Goal: Task Accomplishment & Management: Use online tool/utility

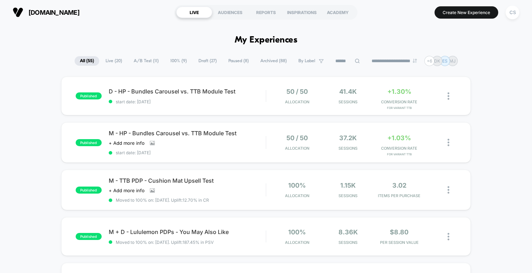
click at [206, 63] on span "Draft ( 27 )" at bounding box center [207, 60] width 29 height 9
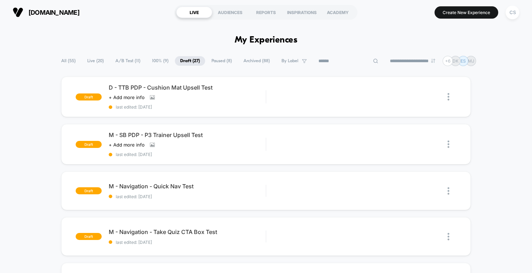
click at [355, 63] on div at bounding box center [348, 61] width 70 height 8
type input "*********"
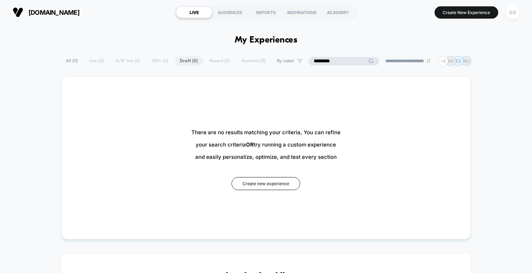
click at [67, 60] on span "All ( 0 )" at bounding box center [71, 60] width 23 height 9
click at [91, 59] on span "All ( 0 )" at bounding box center [89, 60] width 23 height 9
click at [338, 59] on input "*********" at bounding box center [343, 61] width 70 height 8
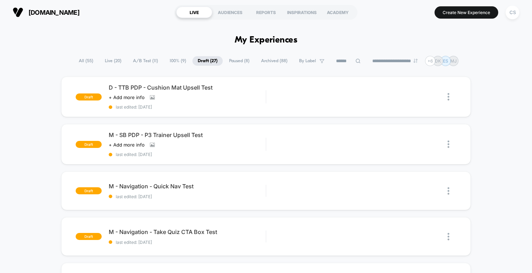
click at [73, 57] on span "All ( 55 )" at bounding box center [85, 60] width 25 height 9
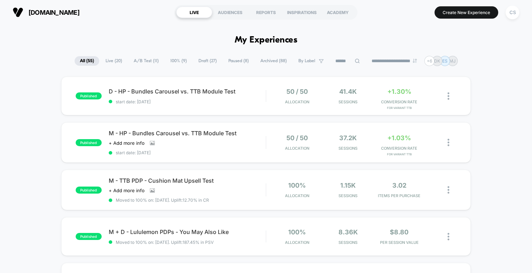
click at [204, 62] on span "Draft ( 27 )" at bounding box center [207, 60] width 29 height 9
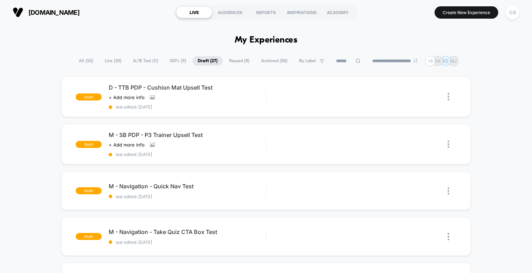
click at [84, 65] on span "All ( 55 )" at bounding box center [85, 60] width 25 height 9
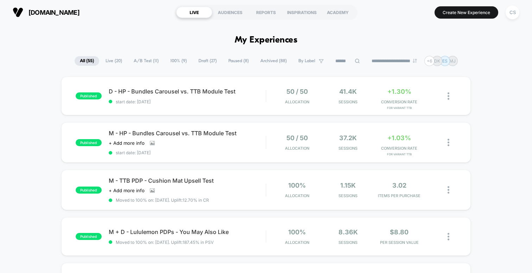
click at [345, 63] on input at bounding box center [347, 61] width 35 height 8
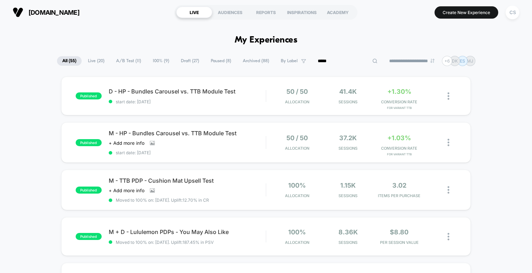
type input "*****"
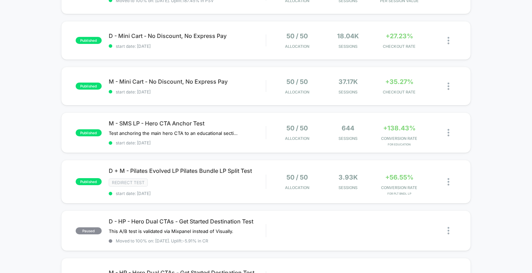
scroll to position [255, 0]
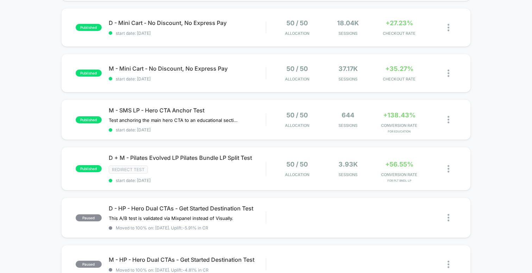
click at [480, 170] on div "published D - HP - Bundles Carousel vs. TTB Module Test start date: 7/18/2025 5…" at bounding box center [266, 116] width 532 height 589
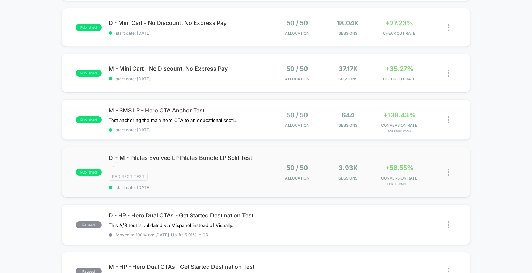
click at [197, 158] on span "D + M - Pilates Evolved LP Pilates Bundle LP Split Test Click to edit experienc…" at bounding box center [187, 161] width 157 height 14
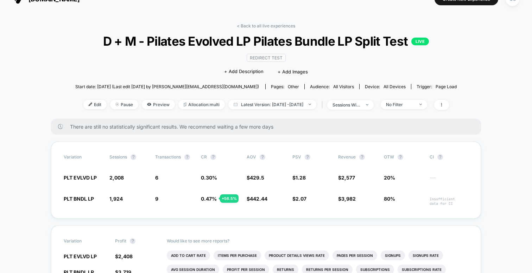
scroll to position [14, 0]
click at [66, 176] on span "PLT EVLVD LP" at bounding box center [80, 177] width 33 height 6
click at [84, 208] on div "Variation Sessions ? Transactions ? CR ? AOV ? PSV ? Revenue ? OTW ? CI ? PLT E…" at bounding box center [266, 179] width 430 height 77
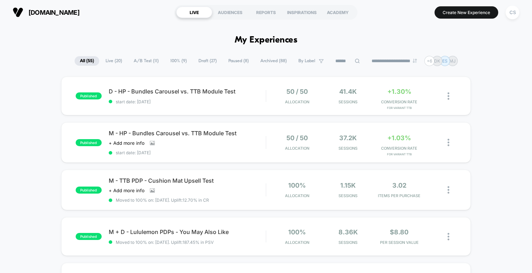
click at [483, 14] on button "Create New Experience" at bounding box center [466, 12] width 64 height 12
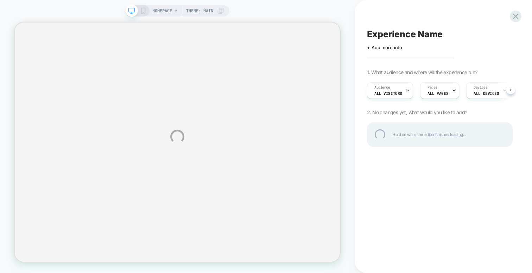
click at [449, 219] on div "HOMEPAGE Theme: MAIN Experience Name Click to edit experience details + Add mor…" at bounding box center [266, 136] width 532 height 273
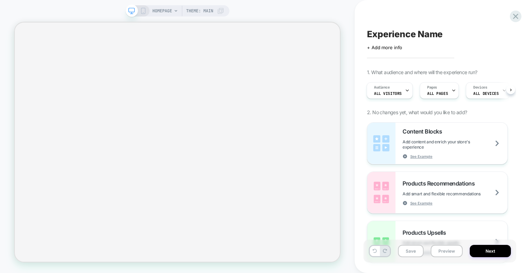
scroll to position [0, 1]
click at [446, 88] on div "Pages ALL PAGES" at bounding box center [436, 91] width 35 height 16
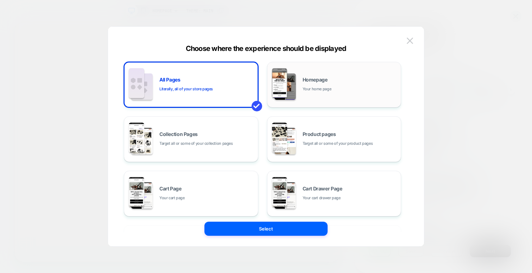
click at [374, 88] on div "Homepage Your home page" at bounding box center [349, 84] width 95 height 15
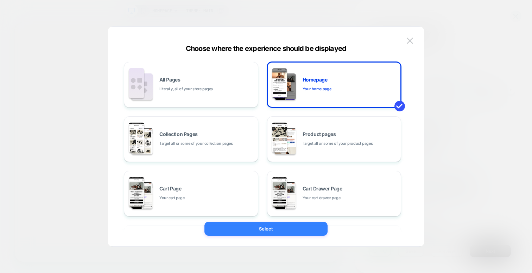
click at [275, 230] on button "Select" at bounding box center [265, 229] width 123 height 14
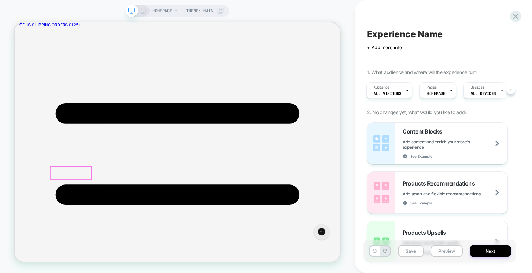
scroll to position [0, 0]
click at [113, 223] on div at bounding box center [90, 223] width 54 height 18
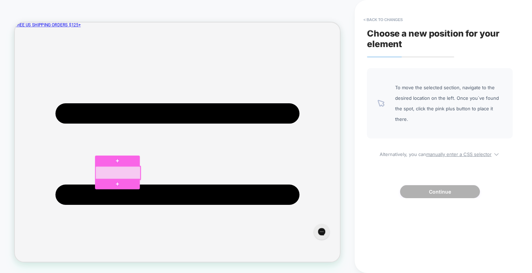
click at [171, 225] on div at bounding box center [152, 223] width 60 height 18
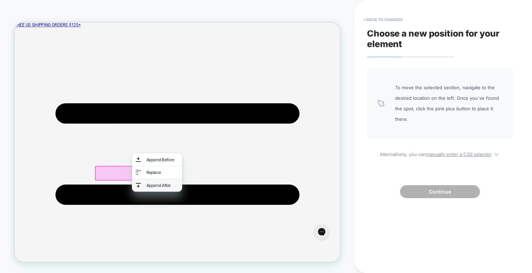
click at [194, 237] on div "Append After" at bounding box center [211, 239] width 43 height 7
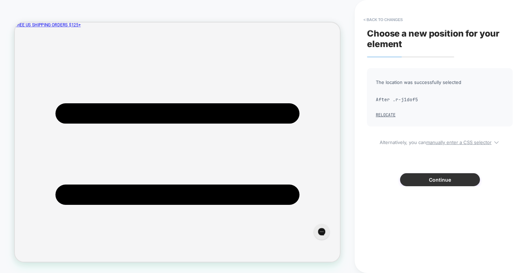
click at [424, 176] on button "Continue" at bounding box center [440, 179] width 80 height 13
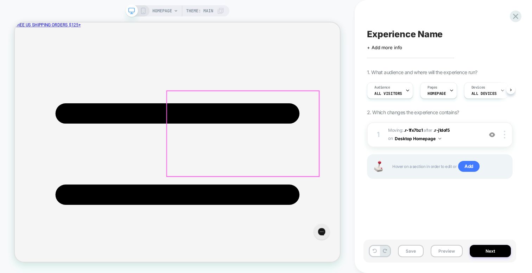
scroll to position [0, 0]
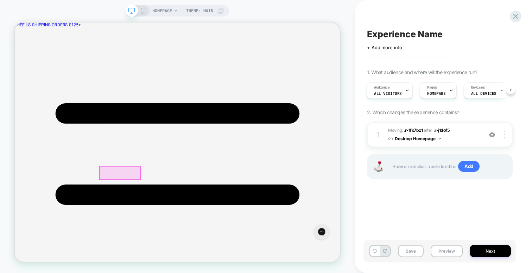
click at [170, 221] on div at bounding box center [155, 223] width 54 height 18
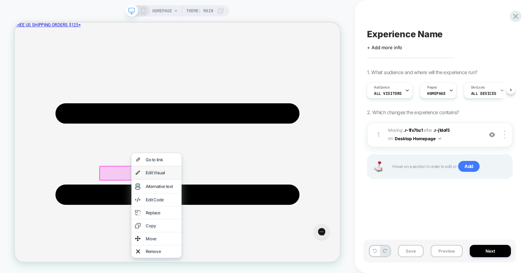
click at [201, 225] on div "Edit Visual" at bounding box center [210, 222] width 43 height 7
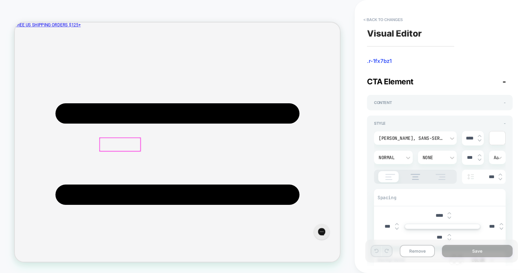
scroll to position [40, 0]
click at [370, 19] on button "< Back to changes" at bounding box center [383, 19] width 46 height 11
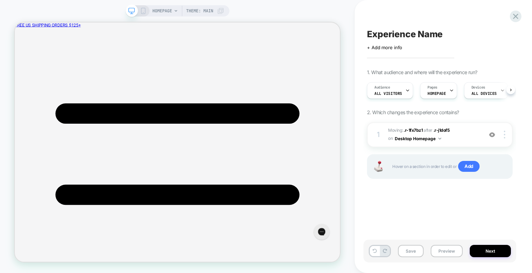
scroll to position [0, 0]
click at [176, 178] on div at bounding box center [155, 183] width 54 height 18
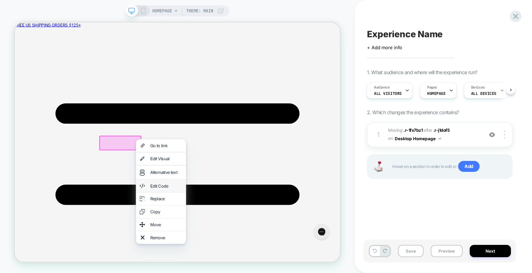
click at [207, 237] on div "Edit Code" at bounding box center [216, 240] width 43 height 7
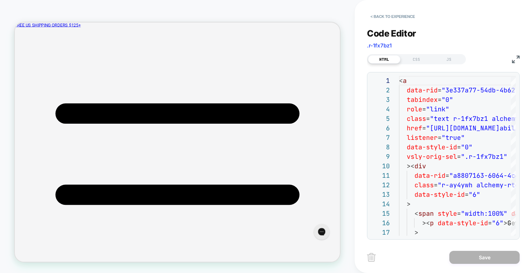
scroll to position [95, 0]
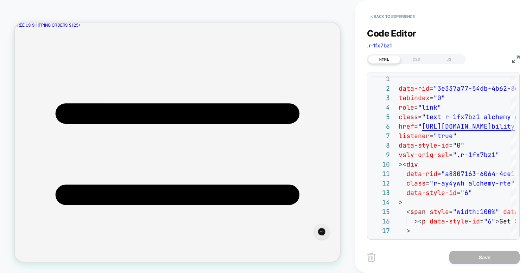
click at [515, 49] on div "Code Editor .r-1fx7bz1" at bounding box center [443, 40] width 153 height 24
click at [515, 59] on img at bounding box center [516, 60] width 8 height 8
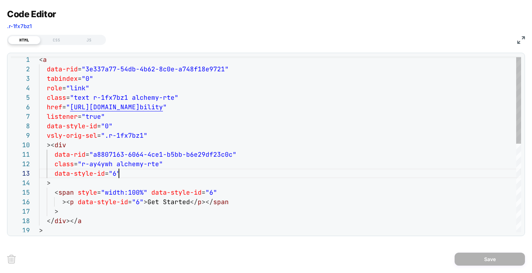
scroll to position [19, 80]
click at [173, 172] on div "< a data-rid = "3e337a77-54db-4b62-8c0e-a748f18e9721" tabindex = "0" role = "li…" at bounding box center [280, 233] width 482 height 356
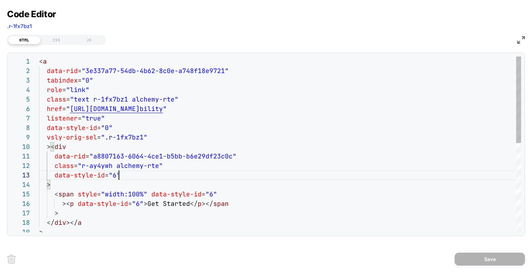
click at [85, 99] on div "> > </ div ></ a > < span style = "width:100%" data-style-id = "6" >< p data-st…" at bounding box center [280, 235] width 482 height 356
click at [170, 100] on div "> > </ div ></ a > < span style = "width:100%" data-style-id = "6" >< p data-st…" at bounding box center [280, 235] width 482 height 356
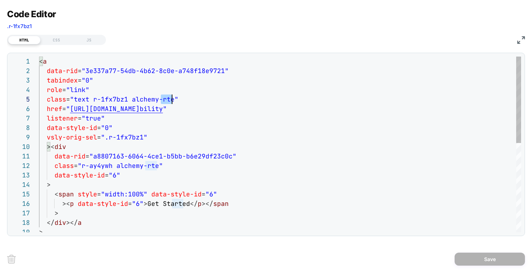
click at [170, 100] on div "> > </ div ></ a > < span style = "width:100%" data-style-id = "6" >< p data-st…" at bounding box center [280, 235] width 482 height 356
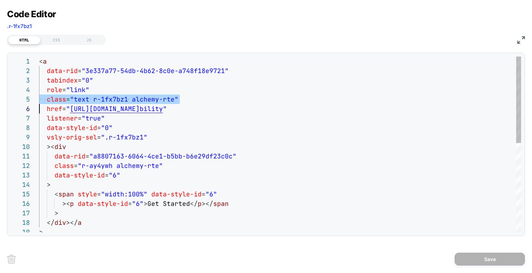
type textarea "**********"
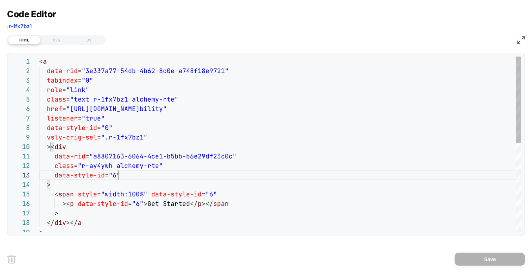
click at [162, 176] on div "> > </ div ></ a > < span style = "width:100%" data-style-id = "6" >< p data-st…" at bounding box center [280, 235] width 482 height 356
click at [58, 40] on div "CSS" at bounding box center [56, 40] width 32 height 8
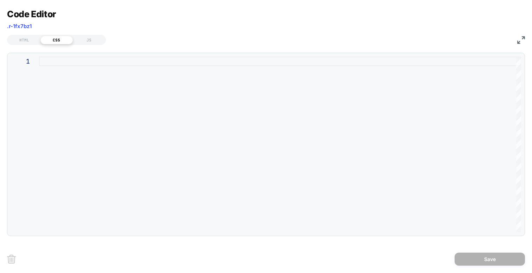
click at [76, 67] on div at bounding box center [280, 145] width 482 height 176
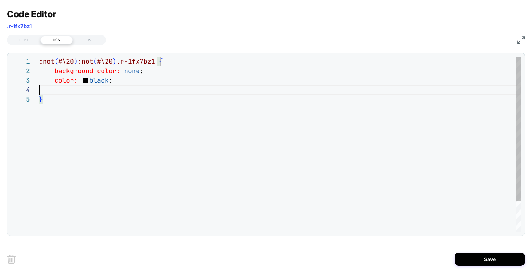
scroll to position [19, 72]
click at [519, 36] on img at bounding box center [521, 40] width 8 height 8
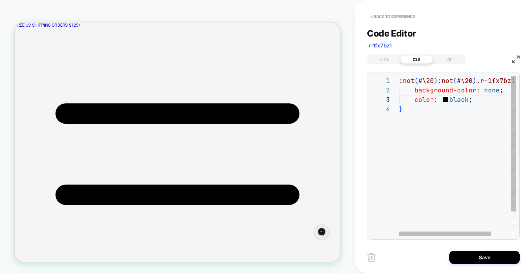
click at [490, 91] on div ":not ( #\20 ) :not ( #\20 ) .r-1fx7bz1 { background-color: none ; color: black …" at bounding box center [470, 170] width 142 height 188
click at [486, 129] on div ":not ( #\20 ) :not ( #\20 ) .r-1fx7bz1 { background-color: white ; color: black…" at bounding box center [470, 170] width 142 height 188
click at [412, 81] on div ":not ( #\20 ) :not ( #\20 ) .r-1fx7bz1 { background-color: white ; color: black…" at bounding box center [470, 170] width 142 height 188
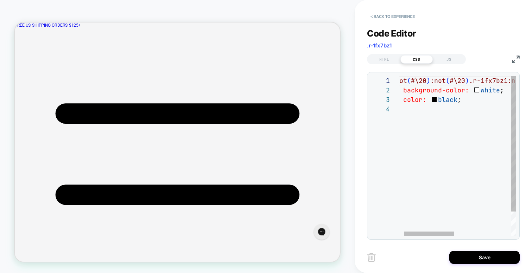
click at [430, 122] on div ".:not ( #\20 ) :not ( #\20 ) .r-1fx7bz1:not ( #\20 ) :not ( #\20 ) .r-1fx7bz1 {…" at bounding box center [516, 170] width 259 height 188
click at [409, 71] on div "**********" at bounding box center [443, 129] width 153 height 220
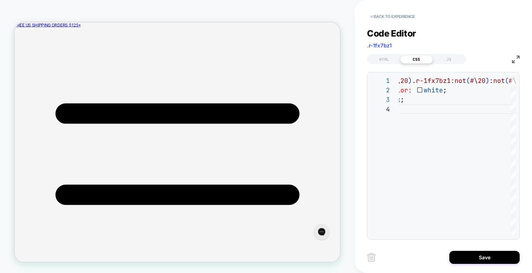
click at [514, 54] on div "HTML CSS JS" at bounding box center [443, 58] width 153 height 12
click at [514, 56] on img at bounding box center [516, 60] width 8 height 8
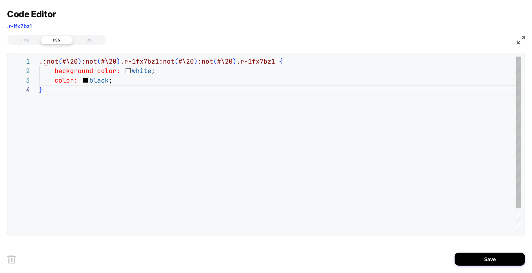
click at [244, 57] on div ".:not ( #\20 ) :not ( #\20 ) .r-1fx7bz1:not ( #\20 ) :not ( #\20 ) .r-1fx7bz1 {…" at bounding box center [280, 159] width 482 height 204
click at [232, 62] on div ".:not ( #\20 ) :not ( #\20 ) .r-1fx7bz1:not ( #\20 ) :not ( #\20 ) .r-1fx7bz1 {…" at bounding box center [280, 159] width 482 height 204
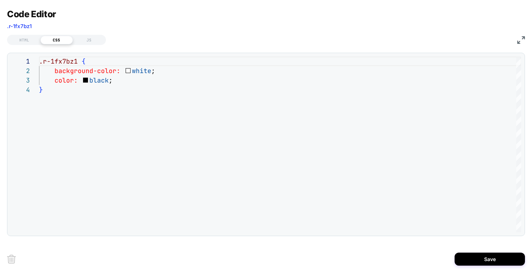
click at [521, 42] on img at bounding box center [521, 40] width 8 height 8
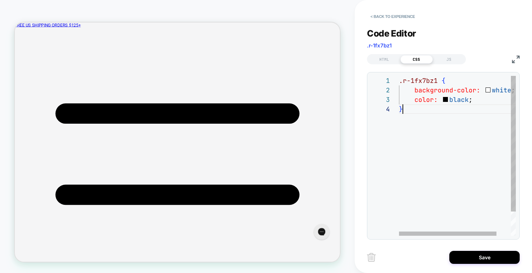
click at [454, 148] on div ".r-1fx7bz1 { background-color: white ; color: black ; }" at bounding box center [466, 170] width 134 height 188
click at [449, 90] on div ".r-1fx7bz1 { background-color: white ; color: black ; }" at bounding box center [466, 170] width 134 height 188
click at [422, 91] on div ".r-1fx7bz1 { background-color: white ; color: black ; }" at bounding box center [466, 170] width 134 height 188
click at [474, 89] on div ".r-1fx7bz1 { background-color: white ; color: black ; }" at bounding box center [466, 170] width 134 height 188
click at [495, 89] on div ".r-1fx7bz1 { background-color: white ; color: black ; }" at bounding box center [466, 170] width 134 height 188
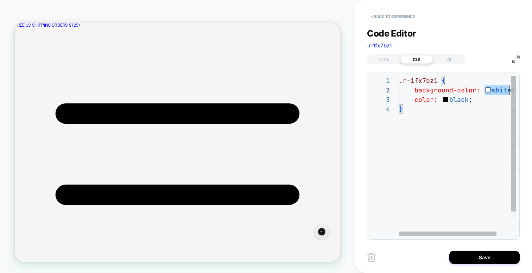
click at [495, 89] on div ".r-1fx7bz1 { background-color: white ; color: black ; }" at bounding box center [466, 170] width 134 height 188
click at [467, 128] on div ".r-1fx7bz1 { background-color: !important ; color: black ; }" at bounding box center [467, 170] width 145 height 188
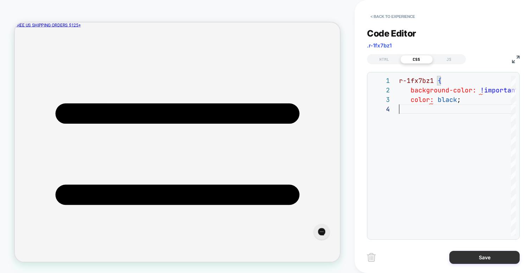
type textarea "**********"
click at [507, 257] on button "Save" at bounding box center [484, 257] width 70 height 13
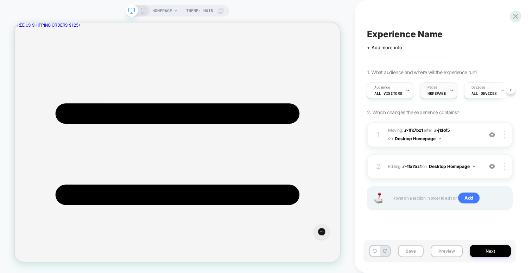
scroll to position [0, 0]
click at [450, 169] on button "Desktop Homepage" at bounding box center [452, 166] width 46 height 9
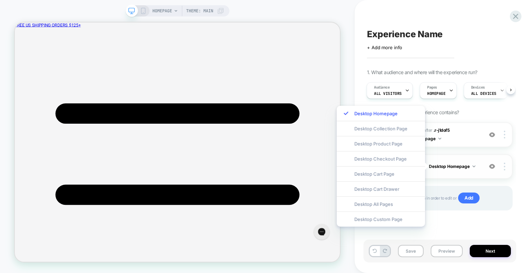
click at [461, 158] on div "2 Editing : .r-1fx7bz1 .r-1fx7bz1 on Desktop Homepage Add Before Add After Copy…" at bounding box center [440, 166] width 146 height 25
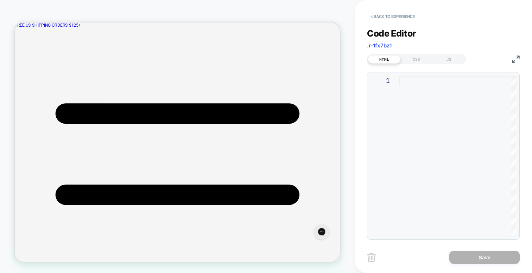
click at [418, 63] on div "HTML CSS JS" at bounding box center [416, 59] width 99 height 10
click at [411, 51] on div "Code Editor .r-1fx7bz1" at bounding box center [443, 40] width 153 height 24
click at [411, 57] on div "CSS" at bounding box center [416, 59] width 32 height 8
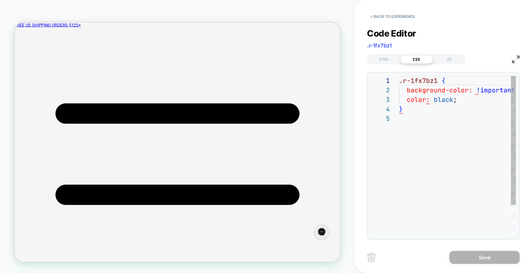
scroll to position [38, 0]
click at [437, 116] on div ".r-1fx7bz1 { background-color: !important ; color: black ; }" at bounding box center [468, 175] width 138 height 198
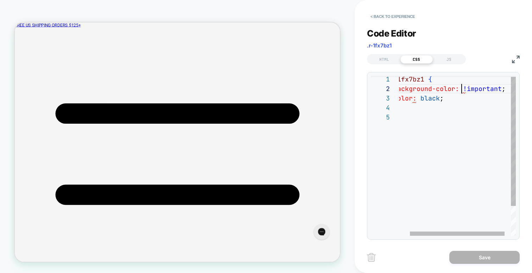
click at [460, 85] on div ".r-1fx7bz1 { background-color: !important ; color: black ; }" at bounding box center [454, 174] width 138 height 198
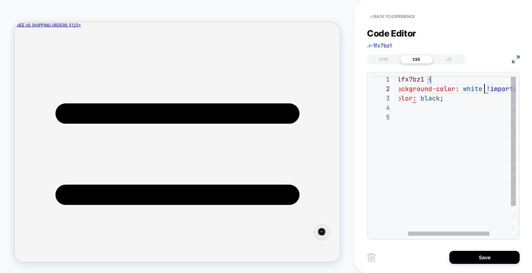
click at [461, 157] on div ".r-1fx7bz1 { background-color: white !important ; color: black ; }" at bounding box center [465, 174] width 161 height 198
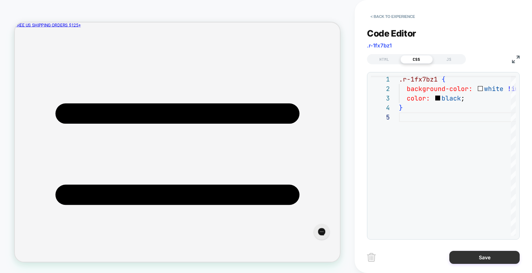
type textarea "**********"
click at [501, 261] on button "Save" at bounding box center [484, 257] width 70 height 13
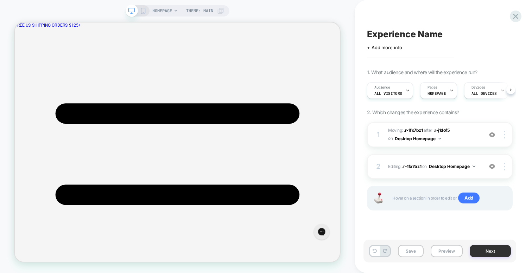
scroll to position [0, 0]
click at [482, 174] on div "2 Editing : .r-1fx7bz1 .r-1fx7bz1 on Desktop Homepage Add Before Add After Copy…" at bounding box center [440, 166] width 146 height 25
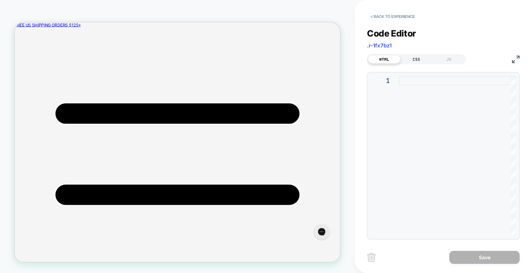
click at [415, 59] on div "CSS" at bounding box center [416, 59] width 32 height 8
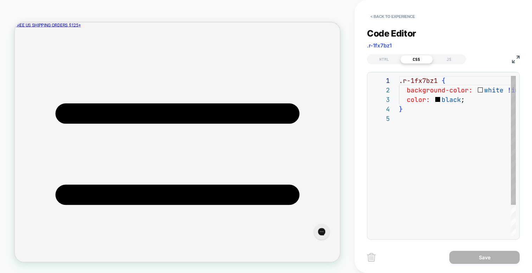
scroll to position [38, 0]
click at [486, 89] on div ".r-1fx7bz1 { background-color: white !important ; color: black ; }" at bounding box center [483, 175] width 168 height 198
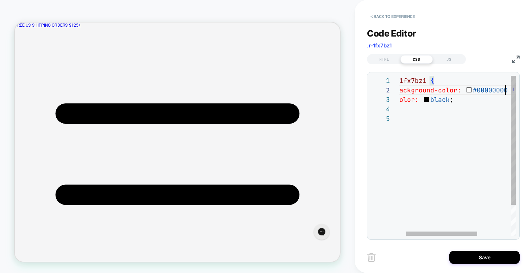
scroll to position [9, 118]
click at [431, 103] on div ".r-1fx7bz1 { background-color: #00000000 !important ; color: black ; }" at bounding box center [478, 175] width 183 height 198
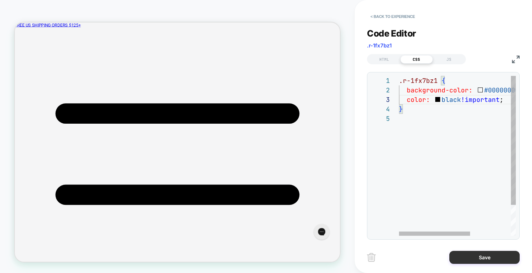
type textarea "**********"
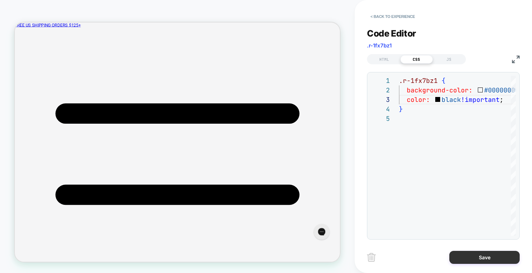
click at [494, 255] on button "Save" at bounding box center [484, 257] width 70 height 13
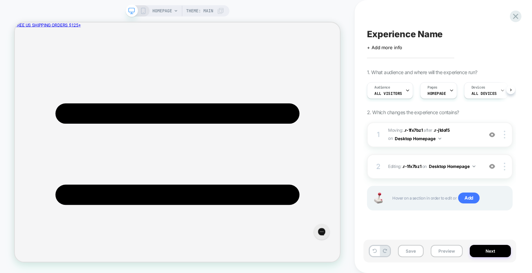
scroll to position [0, 0]
click at [429, 168] on button "Desktop Homepage" at bounding box center [452, 166] width 46 height 9
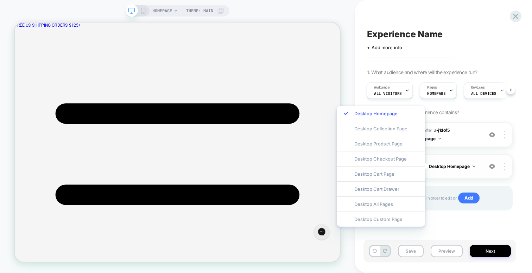
click at [467, 167] on button "Desktop Homepage" at bounding box center [452, 166] width 46 height 9
click at [449, 153] on div "1 Moving: .r-1fx7bz1 .r-1fx7bz1 after .r-j1dof5 .r-j1dof5 on Desktop Homepage A…" at bounding box center [440, 175] width 146 height 106
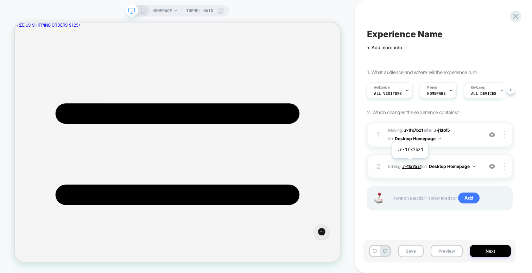
click at [410, 164] on span ".r-1fx7bz1" at bounding box center [411, 166] width 19 height 5
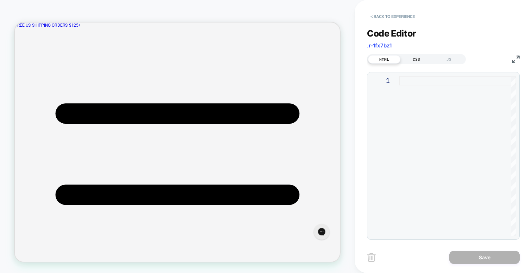
click at [413, 56] on div "CSS" at bounding box center [416, 59] width 32 height 8
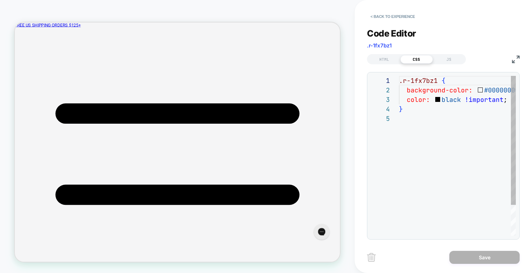
scroll to position [38, 0]
click at [404, 101] on div ".r-1fx7bz1 { background-color: #00000000 !important ; color: black !important ;…" at bounding box center [490, 175] width 183 height 198
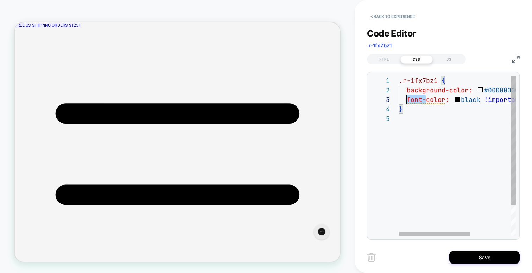
scroll to position [19, 8]
type textarea "**********"
click at [449, 159] on div ".r-1fx7bz1 { background-color: #00000000 !important ; color: black !important ;…" at bounding box center [490, 175] width 183 height 198
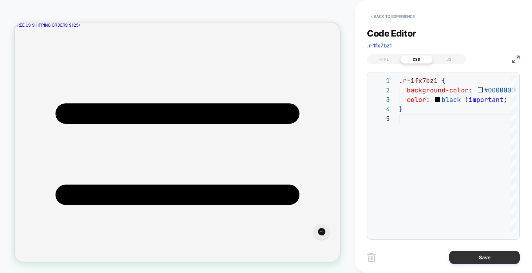
click at [483, 257] on button "Save" at bounding box center [484, 257] width 70 height 13
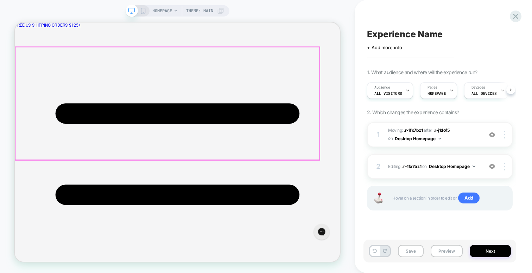
scroll to position [0, 0]
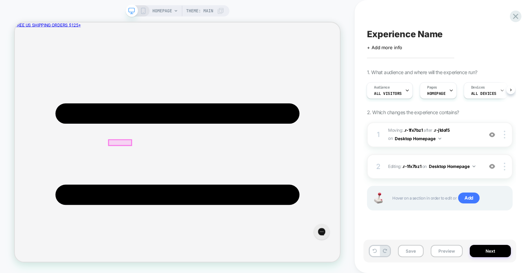
click at [155, 181] on div at bounding box center [155, 182] width 31 height 7
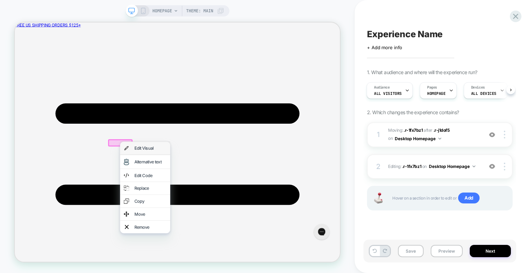
click at [178, 189] on div "Edit Visual" at bounding box center [195, 190] width 43 height 7
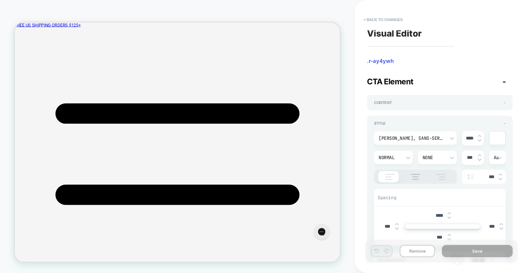
click at [498, 140] on div at bounding box center [497, 137] width 16 height 13
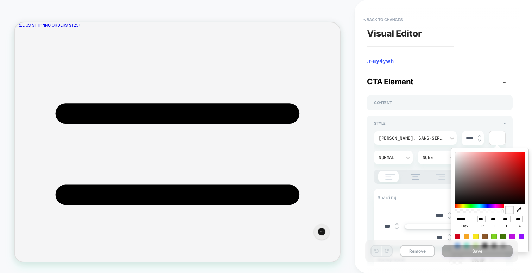
type input "******"
type input "**"
type input "******"
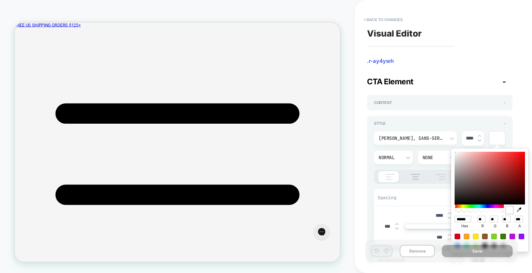
type input "**"
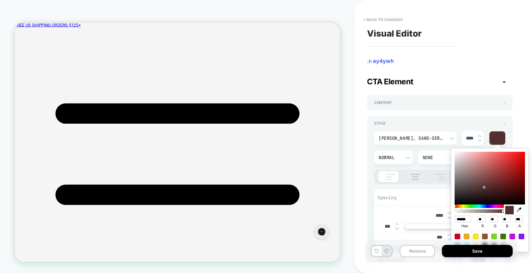
type input "******"
type input "**"
type input "******"
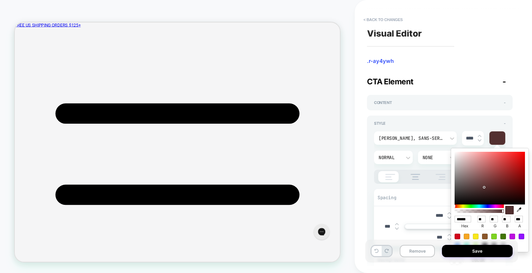
type input "*"
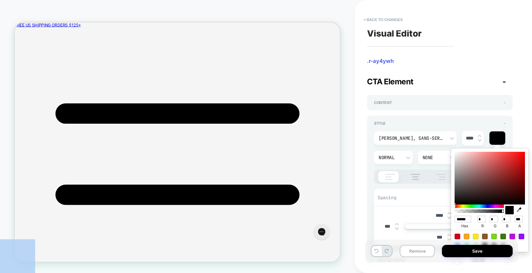
drag, startPoint x: 484, startPoint y: 186, endPoint x: 430, endPoint y: 223, distance: 65.9
click at [430, 223] on body "HOMEPAGE Theme: MAIN < Back to changes Visual Editor .r-ay4ywh CTA Element - Co…" at bounding box center [266, 136] width 532 height 273
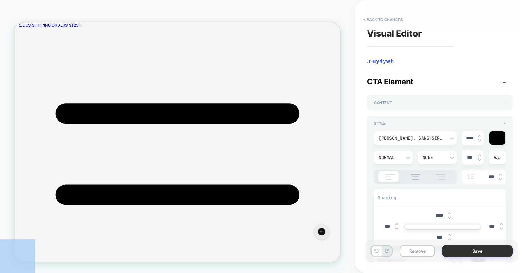
click at [490, 248] on button "Save" at bounding box center [477, 251] width 71 height 12
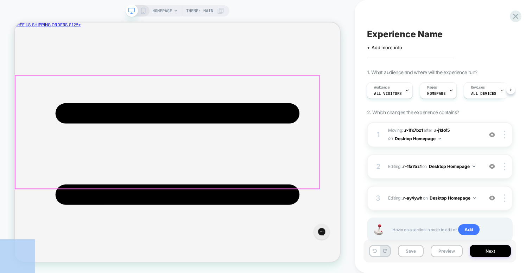
scroll to position [0, 0]
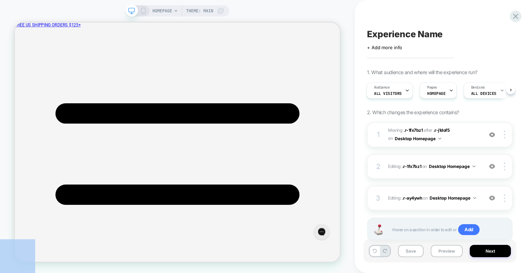
click at [403, 34] on span "Experience Name" at bounding box center [405, 34] width 76 height 11
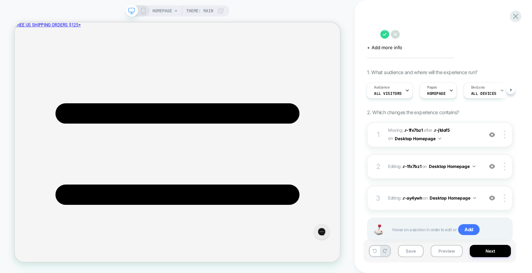
click at [403, 34] on div at bounding box center [440, 34] width 146 height 11
click at [399, 34] on div at bounding box center [389, 34] width 19 height 9
click at [377, 32] on textarea at bounding box center [372, 34] width 10 height 11
type textarea "*"
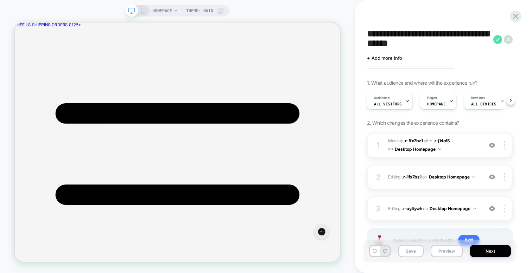
type textarea "**********"
click at [498, 39] on icon at bounding box center [497, 39] width 4 height 3
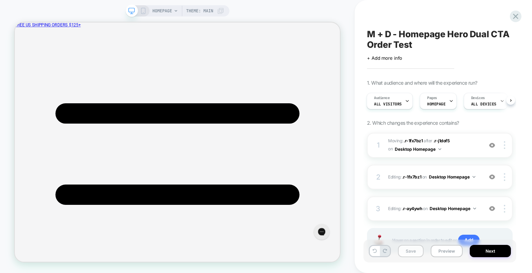
click at [404, 256] on button "Save" at bounding box center [411, 251] width 26 height 12
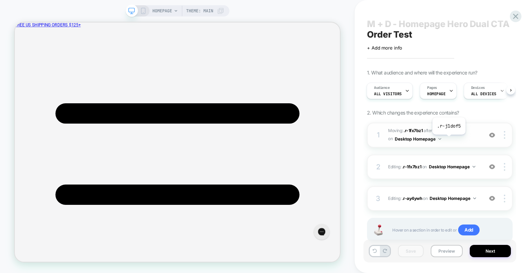
scroll to position [16, 0]
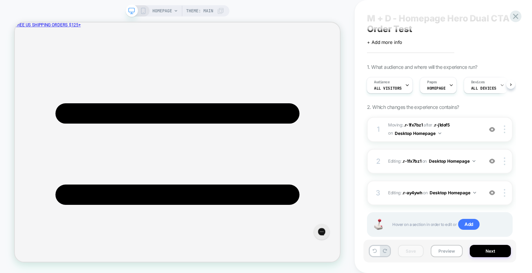
click at [143, 9] on icon at bounding box center [143, 11] width 6 height 6
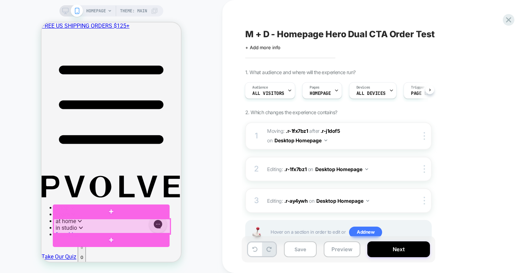
click at [136, 223] on div at bounding box center [111, 226] width 117 height 15
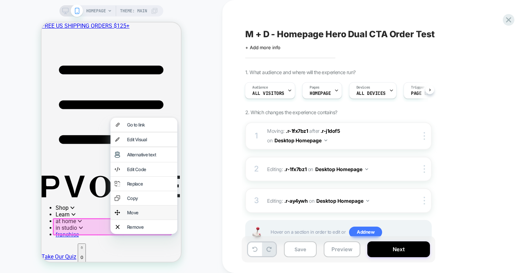
click at [136, 216] on div "Move" at bounding box center [150, 213] width 46 height 6
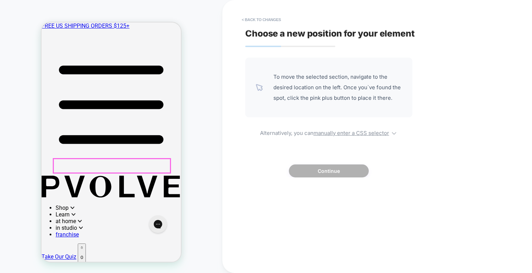
scroll to position [46, 0]
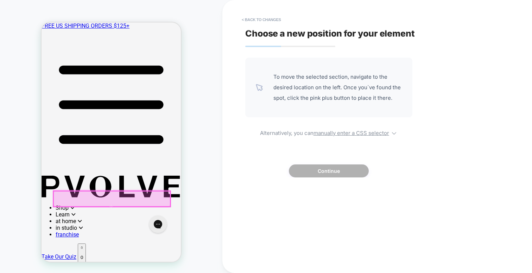
click at [145, 197] on div at bounding box center [111, 198] width 117 height 15
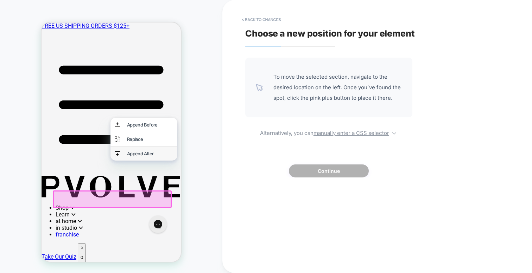
click at [141, 152] on div "Append After" at bounding box center [143, 154] width 67 height 14
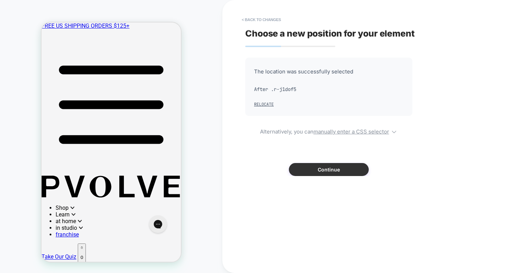
click at [336, 172] on button "Continue" at bounding box center [329, 169] width 80 height 13
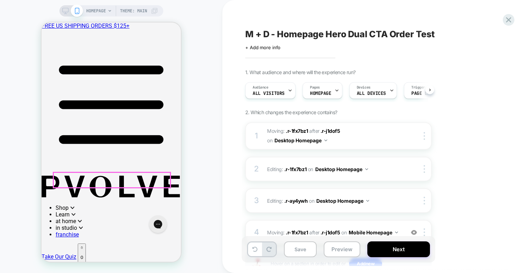
scroll to position [0, 0]
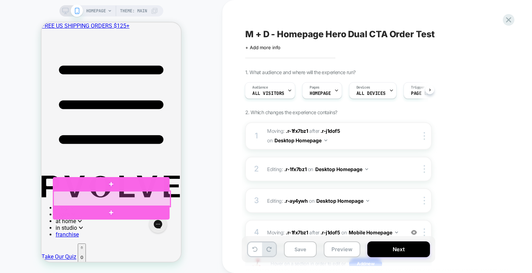
click at [153, 194] on div at bounding box center [111, 198] width 117 height 15
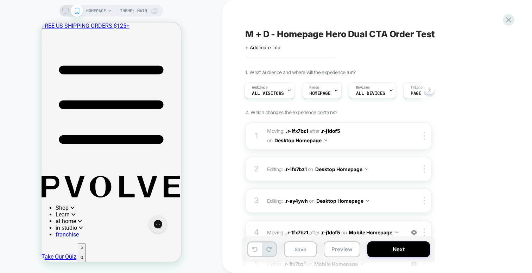
scroll to position [84, 0]
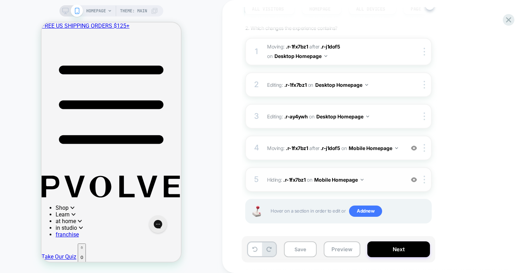
click at [412, 177] on img at bounding box center [414, 180] width 6 height 6
click at [424, 176] on img at bounding box center [423, 180] width 1 height 8
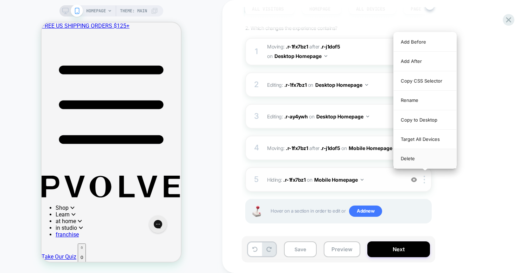
click at [419, 159] on div "Delete" at bounding box center [424, 158] width 63 height 19
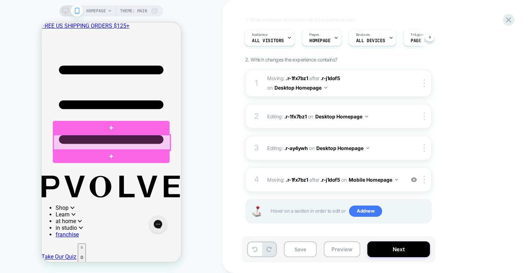
click at [155, 140] on div at bounding box center [111, 142] width 117 height 15
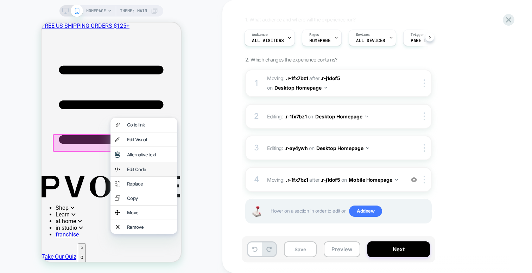
click at [143, 172] on div "Edit Code" at bounding box center [150, 170] width 46 height 6
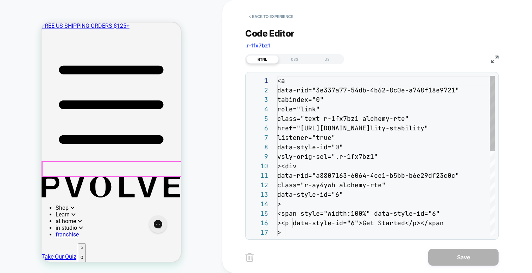
scroll to position [95, 0]
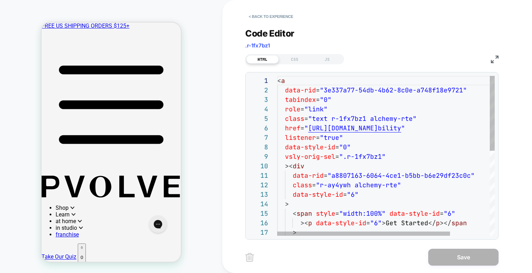
click at [349, 120] on div "< a data-rid = "3e337a77-54db-4b62-8c0e-a748f18e9721" tabindex = "0" role = "li…" at bounding box center [410, 246] width 267 height 340
click at [332, 117] on div "< a data-rid = "3e337a77-54db-4b62-8c0e-a748f18e9721" tabindex = "0" role = "li…" at bounding box center [410, 246] width 267 height 340
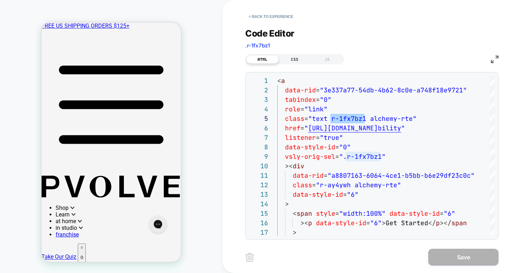
click at [293, 57] on div "CSS" at bounding box center [294, 59] width 32 height 8
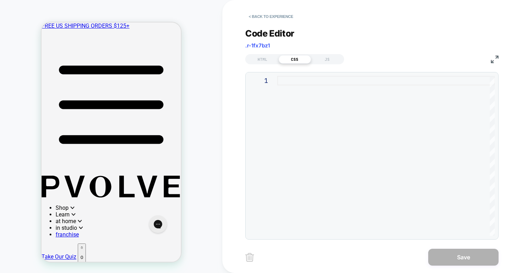
click at [304, 108] on div at bounding box center [385, 156] width 217 height 160
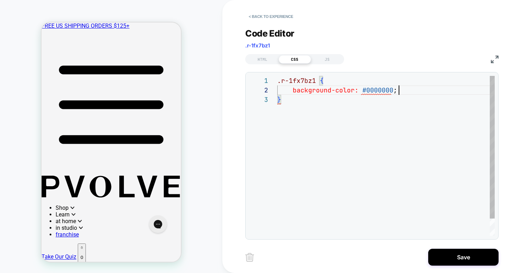
scroll to position [9, 118]
click at [309, 200] on div ".r-1fx7bz1 { background-color: #0000000 !important ; }" at bounding box center [385, 165] width 217 height 179
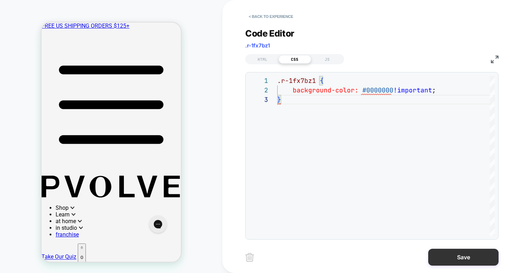
type textarea "**********"
click at [479, 255] on button "Save" at bounding box center [463, 257] width 70 height 17
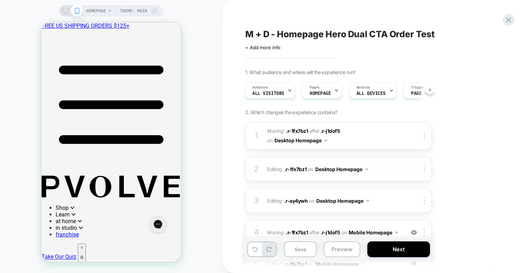
scroll to position [84, 0]
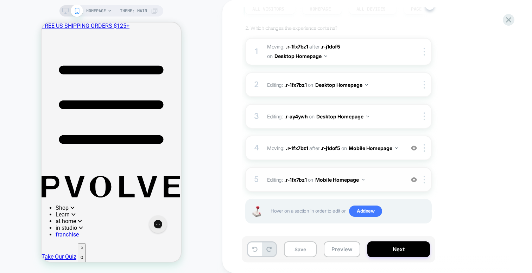
click at [381, 175] on span "Editing : .r-1fx7bz1 .r-1fx7bz1 on Mobile Homepage" at bounding box center [334, 180] width 134 height 10
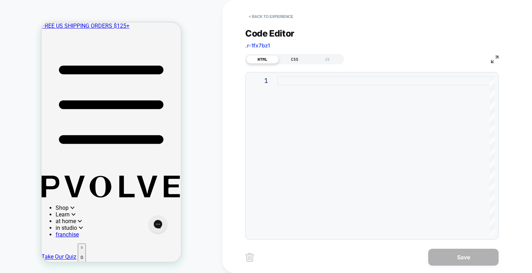
click at [299, 60] on div "CSS" at bounding box center [294, 59] width 32 height 8
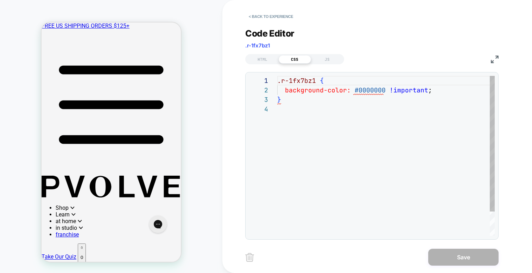
scroll to position [28, 0]
click at [372, 88] on div ".r-1fx7bz1 { background-color: #0000000 !important ; }" at bounding box center [385, 170] width 217 height 188
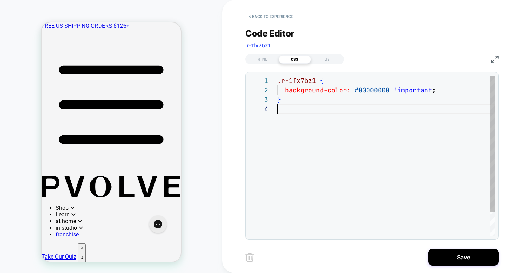
click at [377, 127] on div ".r-1fx7bz1 { background-color: #00000000 !important ; }" at bounding box center [385, 170] width 217 height 188
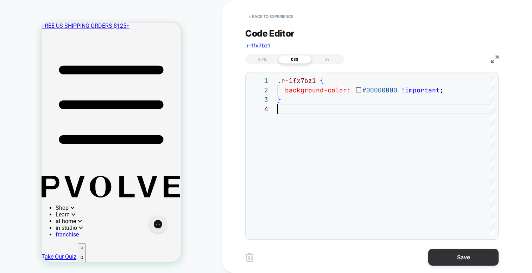
type textarea "**********"
click at [459, 253] on button "Save" at bounding box center [463, 257] width 70 height 17
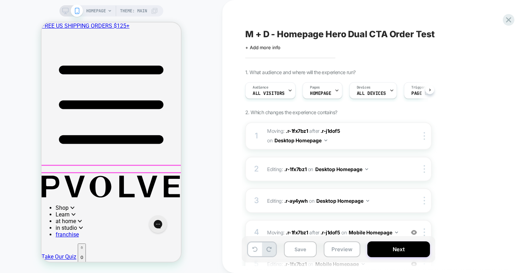
scroll to position [0, 0]
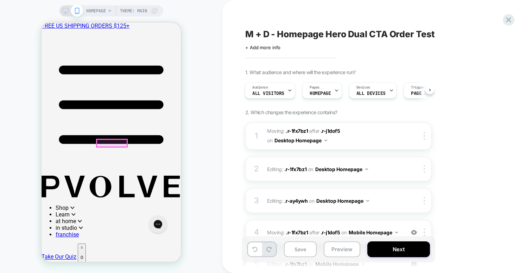
click at [114, 141] on div at bounding box center [112, 143] width 31 height 7
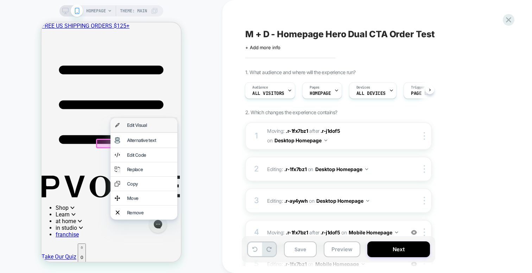
click at [135, 122] on div "Edit Visual" at bounding box center [150, 125] width 46 height 6
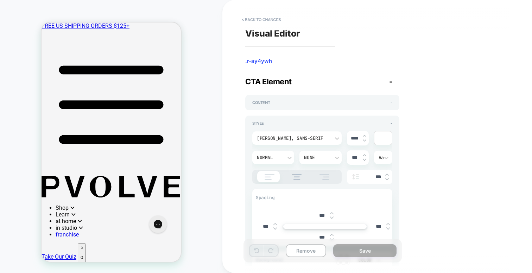
click at [379, 134] on div at bounding box center [383, 137] width 18 height 13
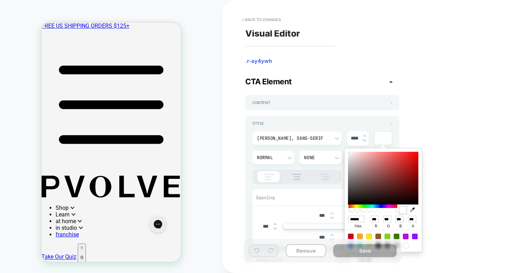
type input "******"
type input "**"
type input "******"
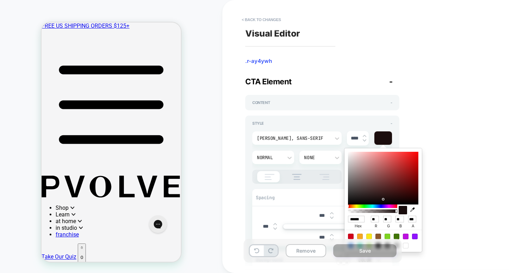
type input "**"
type input "******"
type input "**"
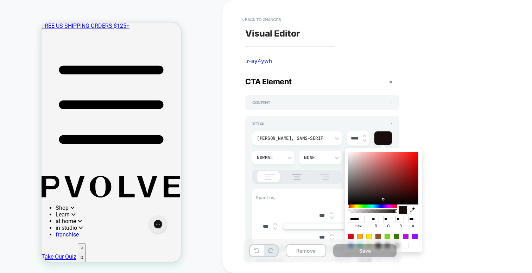
type input "**"
type input "******"
type input "*"
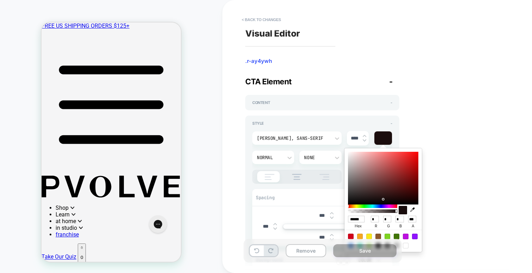
type input "******"
type input "*"
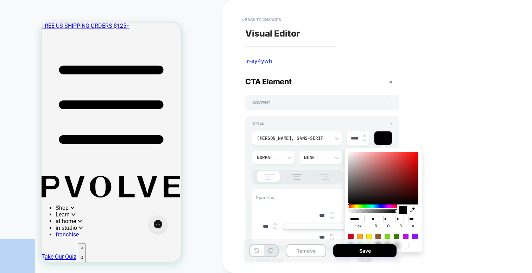
drag, startPoint x: 381, startPoint y: 199, endPoint x: 329, endPoint y: 212, distance: 53.3
click at [329, 212] on body "HOMEPAGE Theme: MAIN < Back to changes Visual Editor .r-ay4ywh CTA Element - Co…" at bounding box center [266, 136] width 532 height 273
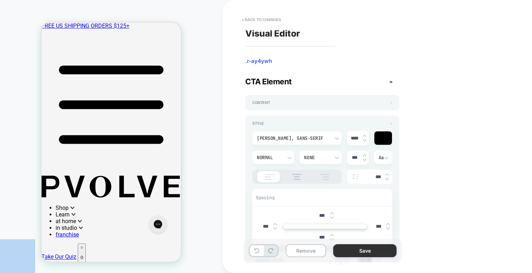
click at [360, 253] on button "Save" at bounding box center [364, 250] width 63 height 13
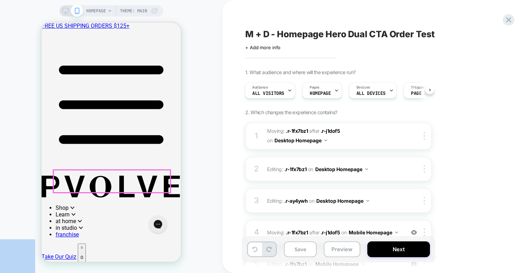
scroll to position [57, 0]
click at [301, 254] on button "Save" at bounding box center [300, 250] width 33 height 16
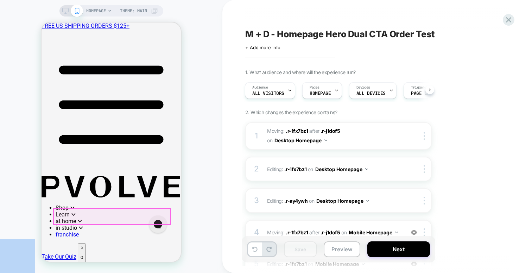
scroll to position [0, 0]
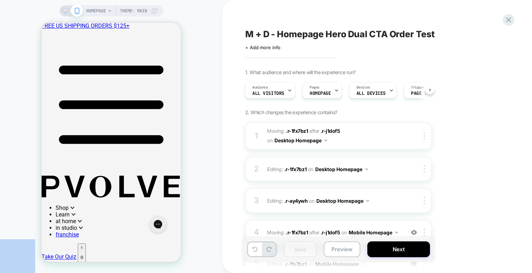
click at [348, 36] on span "M + D - Homepage Hero Dual CTA Order Test" at bounding box center [340, 34] width 190 height 11
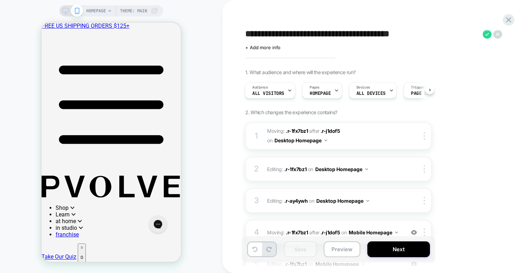
click at [348, 34] on textarea "**********" at bounding box center [362, 34] width 234 height 11
click at [301, 32] on textarea "**********" at bounding box center [362, 34] width 234 height 11
type textarea "**********"
click at [482, 33] on icon at bounding box center [484, 34] width 9 height 9
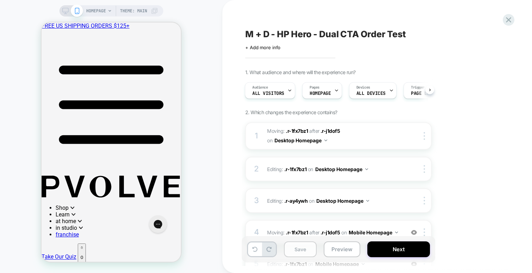
click at [291, 244] on button "Save" at bounding box center [300, 250] width 33 height 16
click at [346, 252] on button "Preview" at bounding box center [341, 250] width 37 height 16
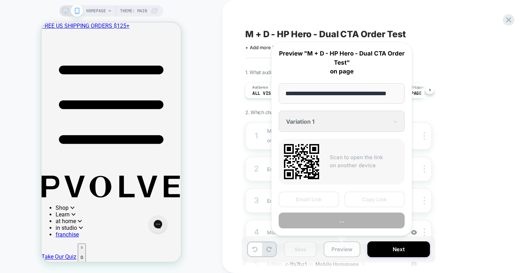
scroll to position [0, 13]
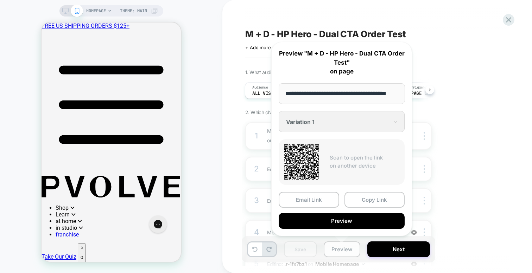
click at [346, 245] on button "Preview" at bounding box center [341, 250] width 37 height 16
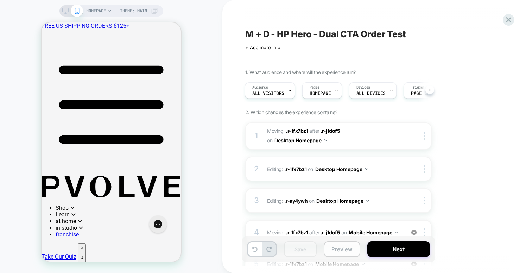
click at [346, 245] on button "Preview" at bounding box center [341, 250] width 37 height 16
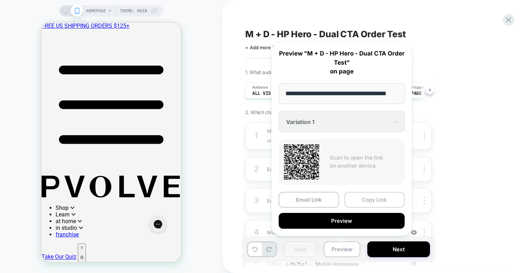
click at [362, 197] on button "Copy Link" at bounding box center [374, 200] width 60 height 16
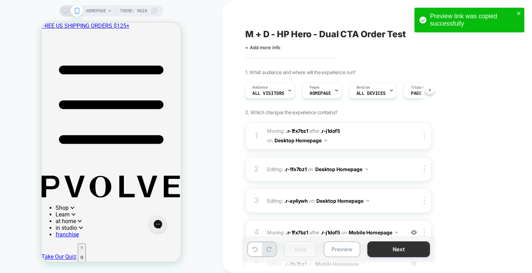
click at [387, 252] on button "Next" at bounding box center [398, 250] width 63 height 16
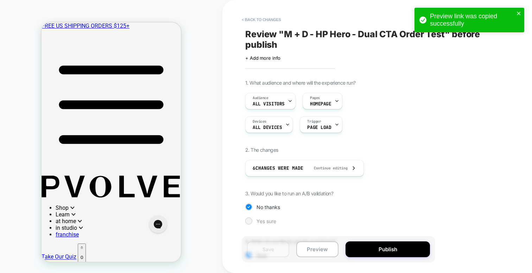
click at [265, 219] on span "Yes sure" at bounding box center [266, 221] width 20 height 6
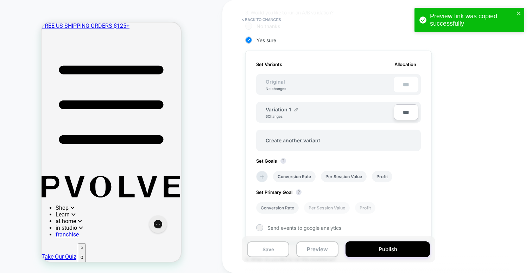
scroll to position [172, 0]
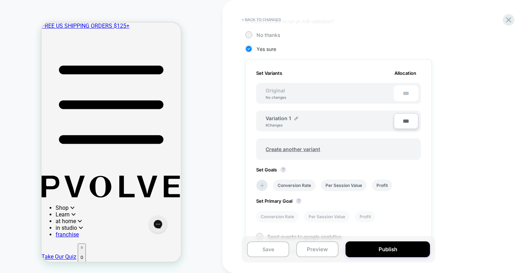
click at [275, 119] on span "Variation 1" at bounding box center [277, 118] width 25 height 6
click at [278, 90] on span "Original" at bounding box center [274, 91] width 33 height 6
click at [297, 146] on span "Create another variant" at bounding box center [292, 149] width 69 height 17
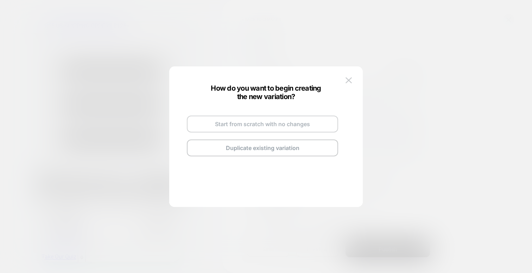
click at [239, 121] on button "Start from scratch with no changes" at bounding box center [262, 124] width 151 height 17
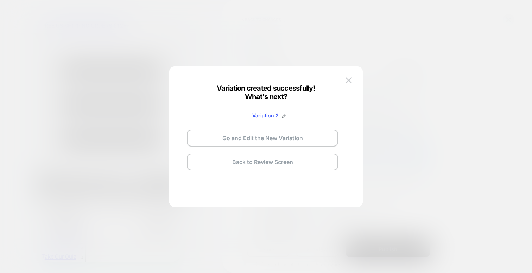
click at [287, 115] on div "Variation 2 Go and Edit the New Variation Back to Review Screen" at bounding box center [262, 136] width 165 height 83
click at [283, 115] on img at bounding box center [284, 116] width 4 height 4
click at [261, 116] on input "**********" at bounding box center [253, 116] width 51 height 14
type input "*****"
click at [345, 81] on button at bounding box center [348, 80] width 11 height 11
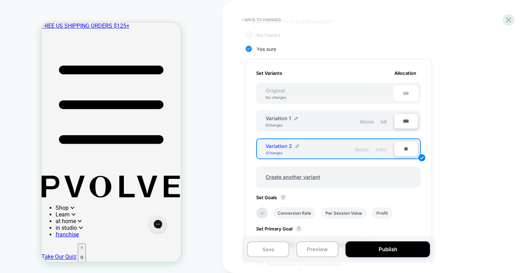
click at [360, 149] on span "Remove" at bounding box center [362, 149] width 14 height 4
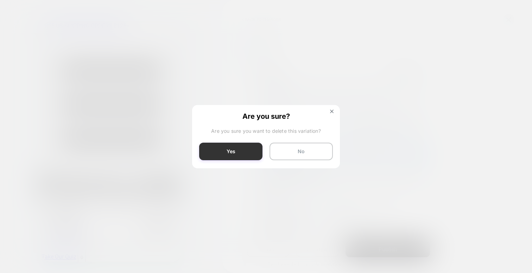
click at [249, 149] on button "Yes" at bounding box center [230, 152] width 63 height 18
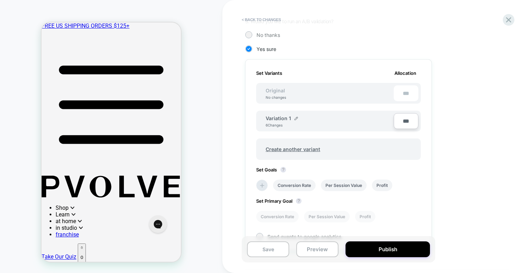
click at [465, 155] on div "1. What audience and where will the experience run? Audience All Visitors Pages…" at bounding box center [373, 109] width 257 height 402
click at [469, 157] on div "1. What audience and where will the experience run? Audience All Visitors Pages…" at bounding box center [373, 109] width 257 height 402
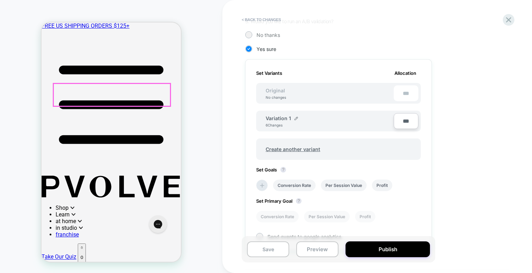
scroll to position [92, 0]
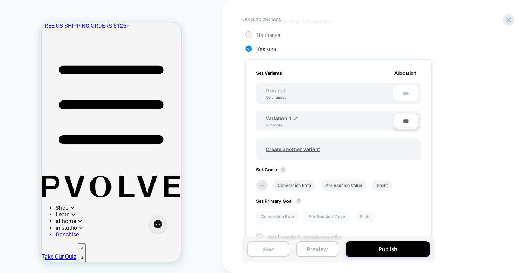
click at [271, 248] on button "Save" at bounding box center [268, 250] width 42 height 16
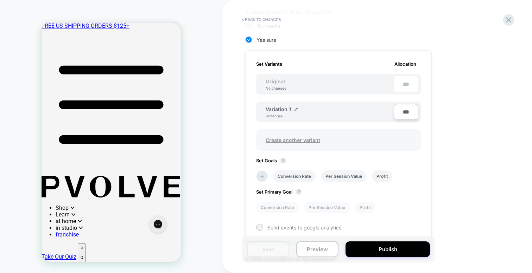
scroll to position [0, 0]
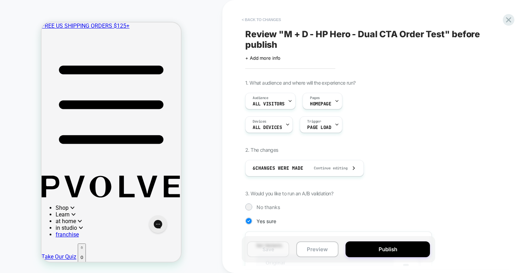
click at [258, 19] on button "< Back to changes" at bounding box center [261, 19] width 46 height 11
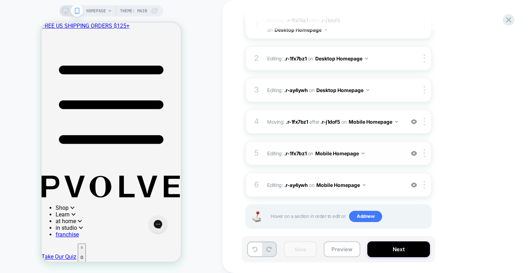
scroll to position [90, 0]
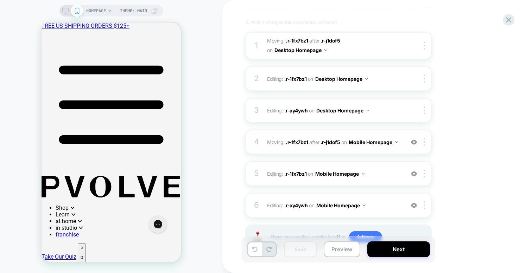
click at [309, 143] on span "Moving: .r-1fx7bz1 .r-1fx7bz1 after .r-j1dof5 .r-j1dof5 on Mobile Homepage" at bounding box center [334, 142] width 134 height 10
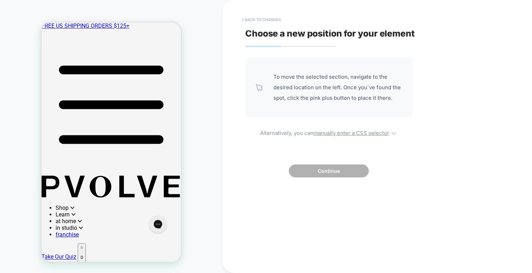
click at [256, 17] on button "< Back to changes" at bounding box center [261, 19] width 46 height 11
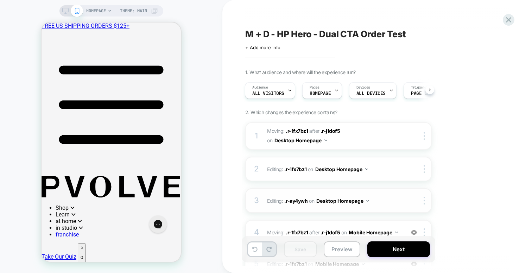
scroll to position [116, 0]
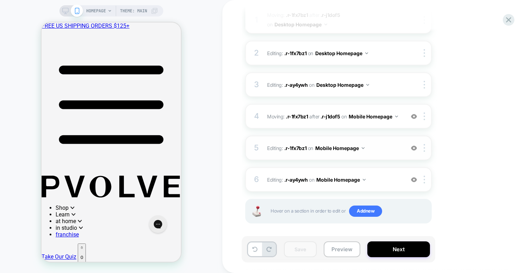
click at [384, 147] on span "Editing : .r-1fx7bz1 .r-1fx7bz1 on Mobile Homepage" at bounding box center [334, 148] width 134 height 10
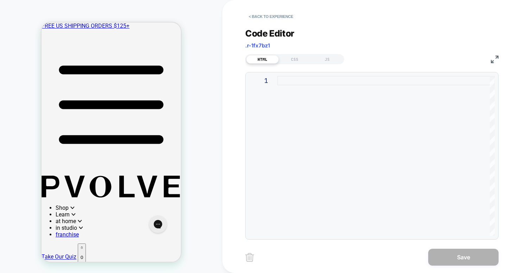
scroll to position [102, 0]
click at [293, 58] on div "CSS" at bounding box center [294, 59] width 32 height 8
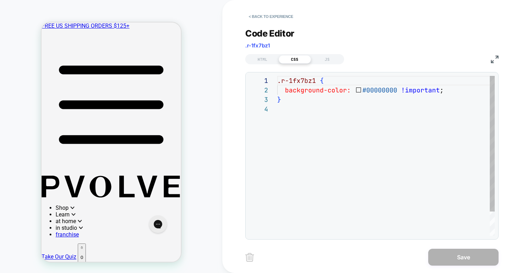
scroll to position [28, 0]
click at [455, 89] on div ".r-1fx7bz1 { background-color: #00000000 !important ; }" at bounding box center [385, 170] width 217 height 188
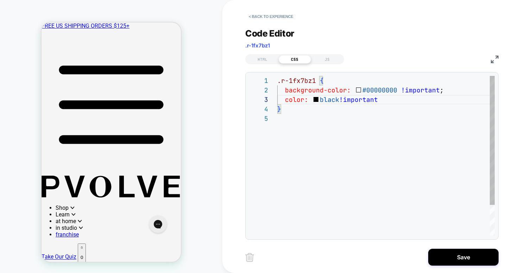
scroll to position [19, 103]
click at [294, 79] on div ".r-1fx7bz1 { background-color: #00000000 !important ; } color: black !important…" at bounding box center [385, 175] width 217 height 198
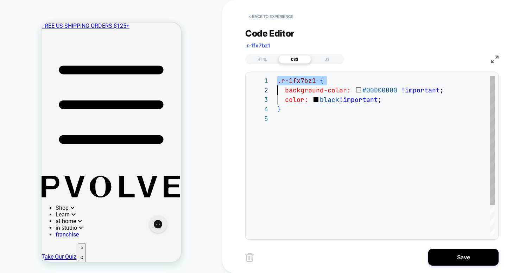
scroll to position [0, 0]
click at [310, 113] on div ".r-1fx7bz1 { background-color: #00000000 !important ; } color: black !important…" at bounding box center [385, 175] width 217 height 198
click at [320, 118] on div ".r-1fx7bz1 { background-color: #00000000 !important ; } color: black !important…" at bounding box center [385, 175] width 217 height 198
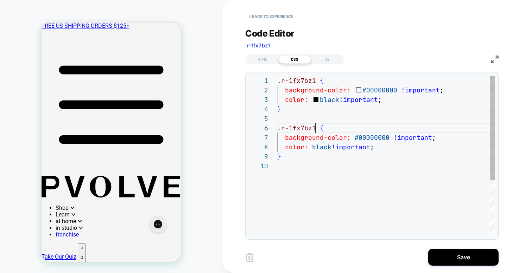
click at [314, 126] on div ".r-1fx7bz1 { background-color: #00000000 !important ; } color: black !important…" at bounding box center [385, 198] width 217 height 245
click at [382, 136] on div ".r-1fx7bz1 { background-color: #00000000 !important ; } color: black !important…" at bounding box center [385, 198] width 217 height 245
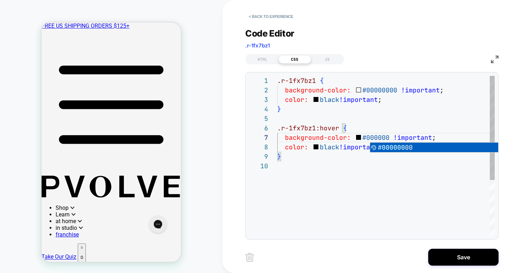
click at [330, 145] on div ".r-1fx7bz1 { background-color: #00000000 !important ; } color: black !important…" at bounding box center [385, 198] width 217 height 245
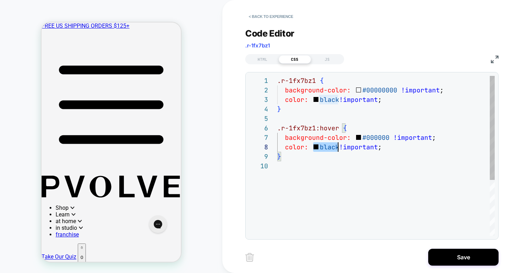
click at [330, 145] on div ".r-1fx7bz1 { background-color: #00000000 !important ; } color: black !important…" at bounding box center [385, 198] width 217 height 245
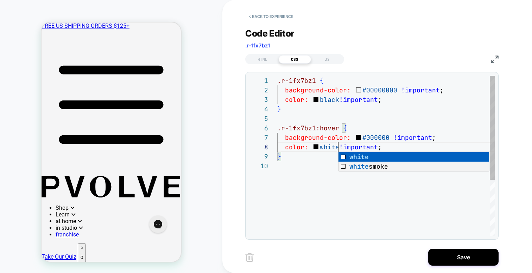
scroll to position [66, 61]
click at [370, 192] on div ".r-1fx7bz1 { background-color: #00000000 !important ; } color: black !important…" at bounding box center [385, 198] width 217 height 245
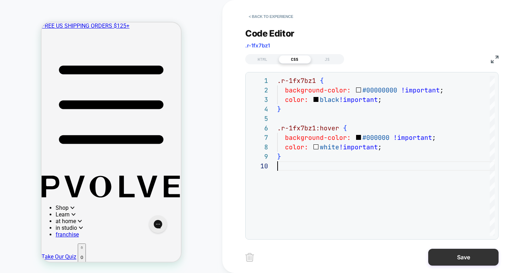
type textarea "**********"
click at [452, 254] on button "Save" at bounding box center [463, 257] width 70 height 17
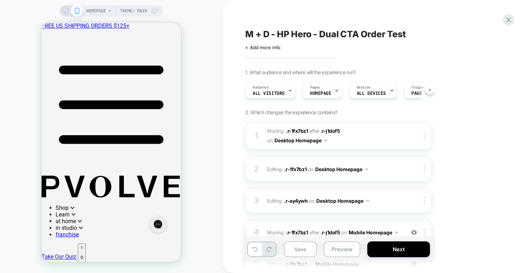
scroll to position [0, 0]
click at [306, 241] on div "Save Preview Next" at bounding box center [338, 249] width 193 height 26
click at [306, 245] on button "Save" at bounding box center [300, 250] width 33 height 16
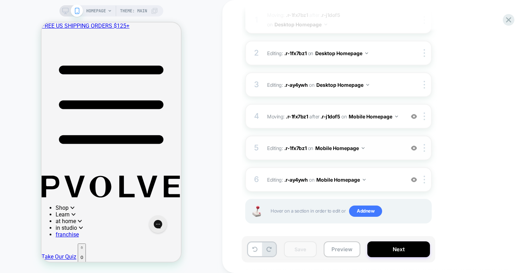
click at [406, 146] on div "5 Editing : .r-1fx7bz1 .r-1fx7bz1 on Mobile Homepage Add Before Add After Copy …" at bounding box center [338, 148] width 186 height 25
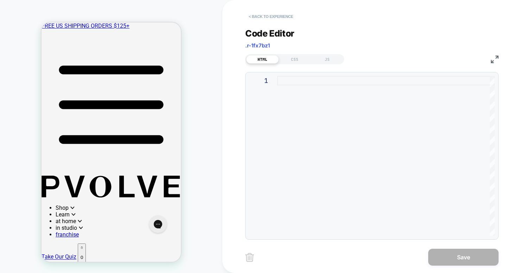
click at [259, 13] on button "< Back to experience" at bounding box center [270, 16] width 51 height 11
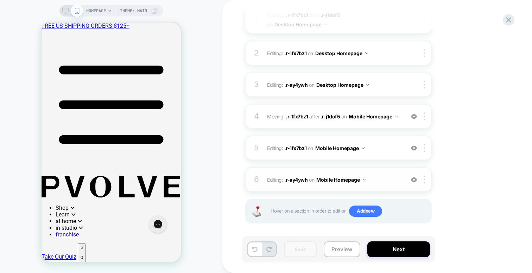
click at [414, 177] on img at bounding box center [414, 180] width 6 height 6
click at [425, 176] on div at bounding box center [425, 180] width 12 height 8
click at [413, 191] on div "Delete" at bounding box center [424, 193] width 63 height 19
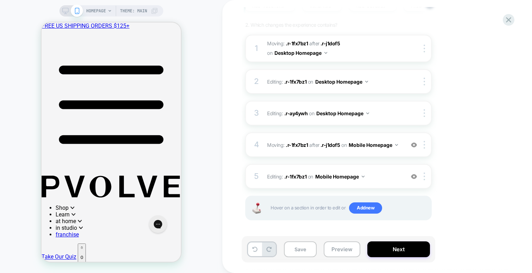
scroll to position [84, 0]
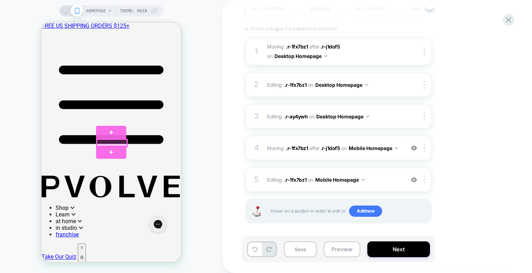
click at [109, 142] on div at bounding box center [112, 143] width 31 height 7
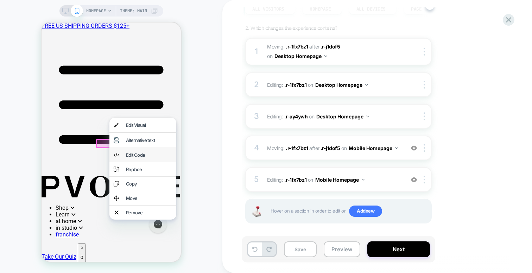
click at [133, 156] on div "Edit Code" at bounding box center [149, 155] width 46 height 6
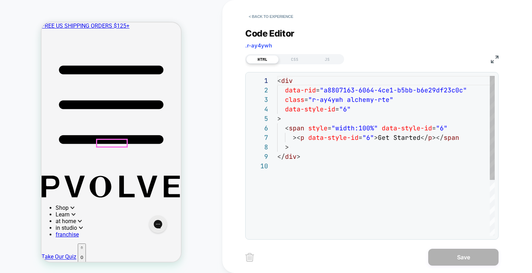
scroll to position [85, 0]
click at [328, 99] on div "< div data-rid = "a8807163-6064-4ce1-b5bb-b6e29df23c0c" class = "r-ay4ywh alche…" at bounding box center [385, 198] width 217 height 245
click at [291, 58] on div "CSS" at bounding box center [294, 59] width 32 height 8
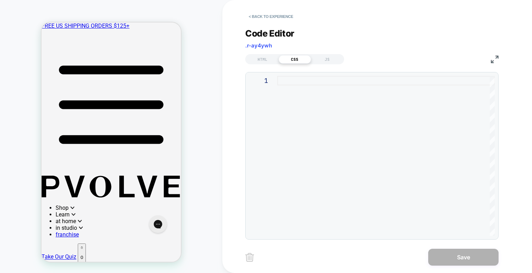
click at [315, 122] on div at bounding box center [385, 156] width 217 height 160
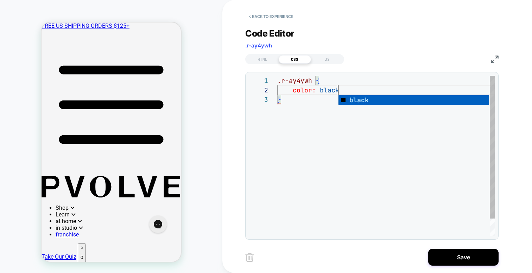
scroll to position [9, 64]
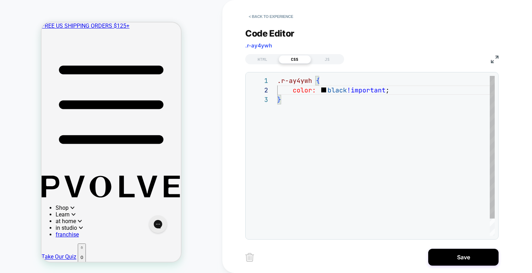
click at [380, 214] on div ".r-ay4ywh { color: black !important ; }" at bounding box center [385, 165] width 217 height 179
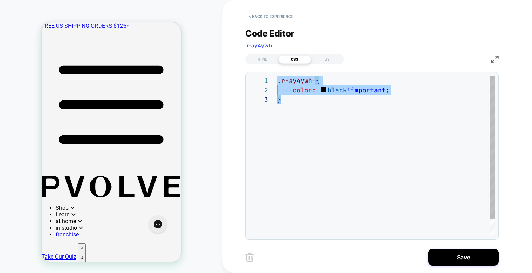
scroll to position [0, 4]
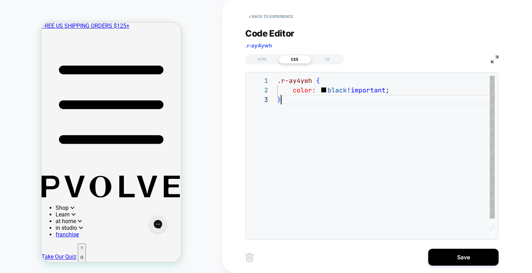
click at [340, 117] on div ".r-ay4ywh { color: black !important ; }" at bounding box center [385, 165] width 217 height 179
click at [317, 111] on div ".r-ay4ywh { color: black !important ; } .r-ay4ywh { color: black !important ; }" at bounding box center [385, 179] width 217 height 207
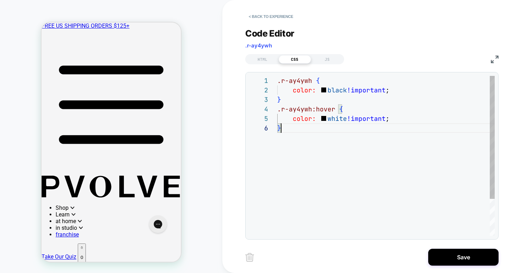
scroll to position [47, 4]
click at [308, 183] on div ".r-ay4ywh { color: black !important ; } .r-ay4ywh:hover { color: white !importa…" at bounding box center [385, 179] width 217 height 207
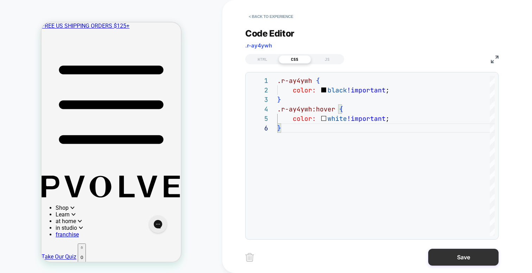
type textarea "**********"
click at [460, 253] on button "Save" at bounding box center [463, 257] width 70 height 17
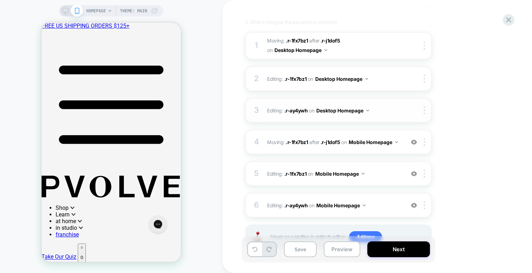
scroll to position [97, 0]
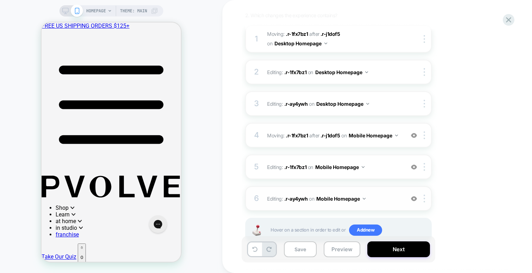
click at [392, 199] on span "Editing : .r-ay4ywh .r-ay4ywh on Mobile Homepage" at bounding box center [334, 199] width 134 height 10
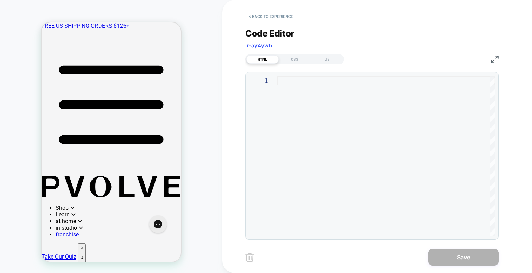
click at [293, 63] on div "HTML CSS JS" at bounding box center [294, 59] width 99 height 10
click at [289, 59] on div "CSS" at bounding box center [294, 59] width 32 height 8
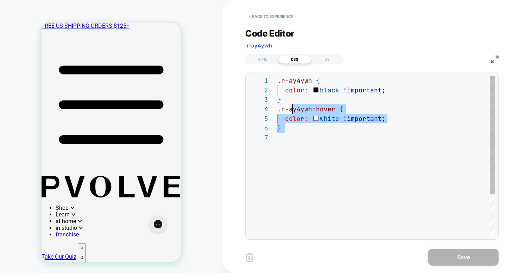
scroll to position [28, 0]
drag, startPoint x: 340, startPoint y: 141, endPoint x: 272, endPoint y: 105, distance: 76.6
click at [277, 105] on div ".r-ay4ywh { color: black !important ; } .r-ay4ywh:hover { color: white !importa…" at bounding box center [385, 184] width 217 height 217
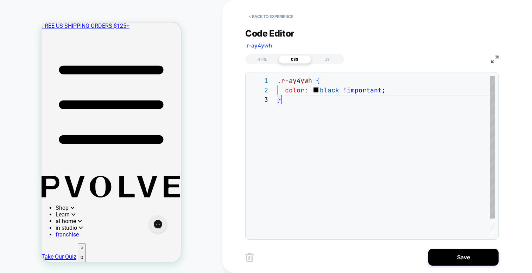
scroll to position [19, 4]
click at [249, 257] on img at bounding box center [249, 257] width 9 height 9
click at [306, 114] on div ".r-ay4ywh { color: black !important ; }" at bounding box center [385, 165] width 217 height 179
type textarea "**********"
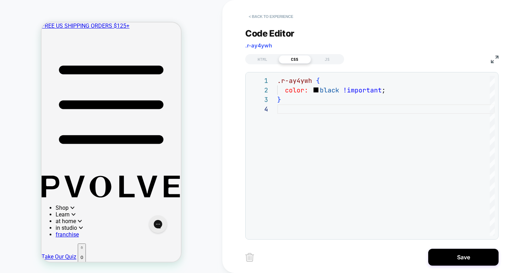
click at [254, 18] on button "< Back to experience" at bounding box center [270, 16] width 51 height 11
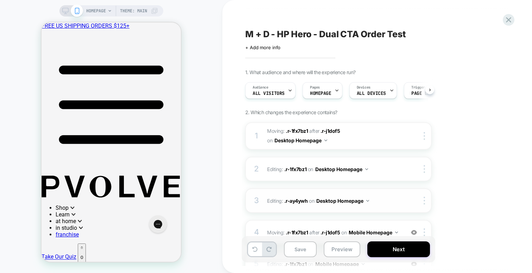
scroll to position [0, 0]
click at [254, 250] on icon at bounding box center [254, 249] width 5 height 5
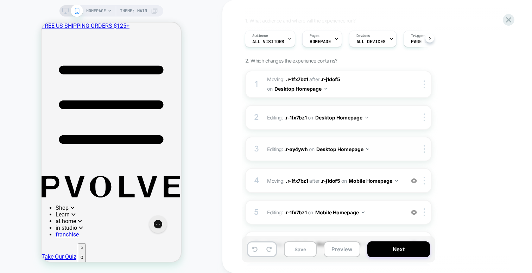
scroll to position [116, 0]
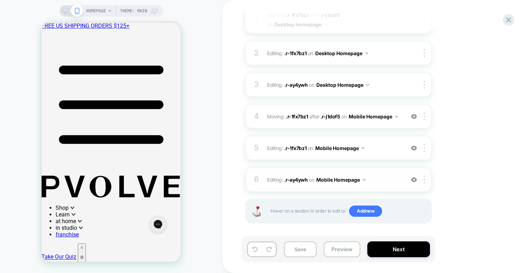
click at [414, 177] on img at bounding box center [414, 180] width 6 height 6
click at [422, 176] on div at bounding box center [425, 180] width 12 height 8
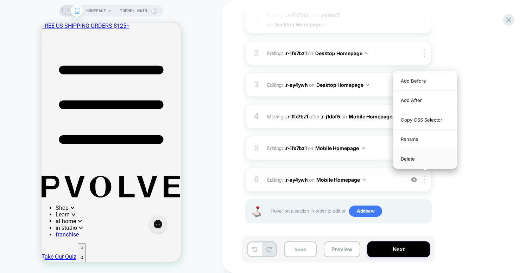
click at [408, 156] on div "Delete" at bounding box center [424, 158] width 63 height 19
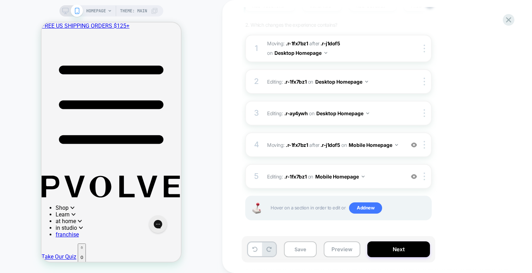
scroll to position [84, 0]
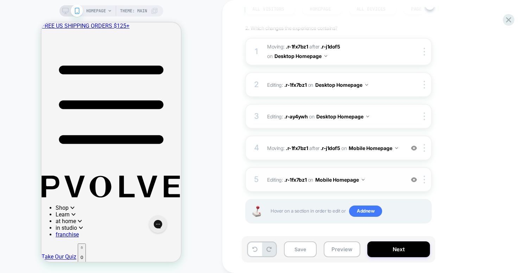
click at [388, 175] on span "Editing : .r-1fx7bz1 .r-1fx7bz1 on Mobile Homepage" at bounding box center [334, 180] width 134 height 10
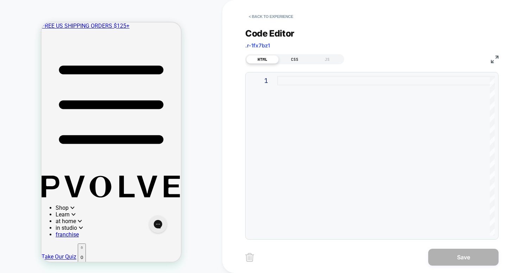
click at [293, 58] on div "CSS" at bounding box center [294, 59] width 32 height 8
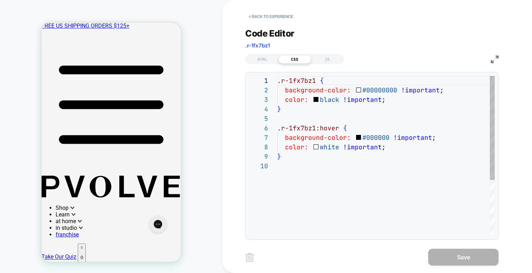
scroll to position [85, 0]
click at [352, 180] on div ".r-1fx7bz1 { background-color: #00000000 !important ; color: black !important ;…" at bounding box center [385, 198] width 217 height 245
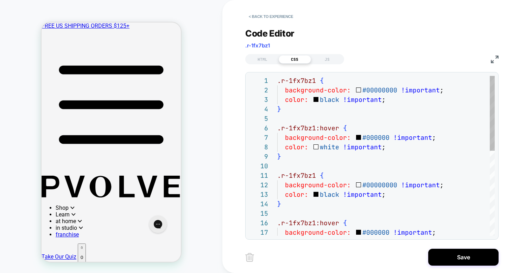
click at [320, 94] on div ".r-1fx7bz1:hover { background-color: #000000 !important ; color: white !importa…" at bounding box center [385, 246] width 217 height 340
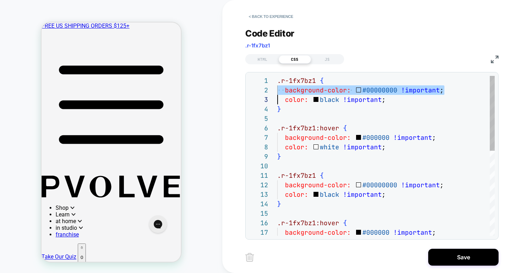
click at [320, 101] on div ".r-1fx7bz1:hover { background-color: #000000 !important ; color: white !importa…" at bounding box center [385, 246] width 217 height 340
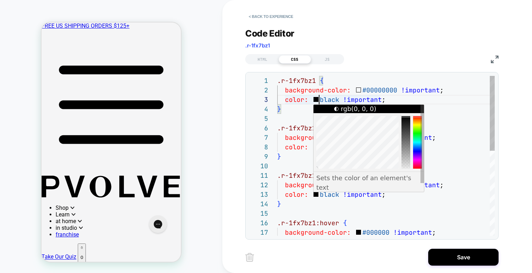
click at [320, 101] on div ".r-1fx7bz1:hover { background-color: #000000 !important ; color: white !importa…" at bounding box center [385, 246] width 217 height 340
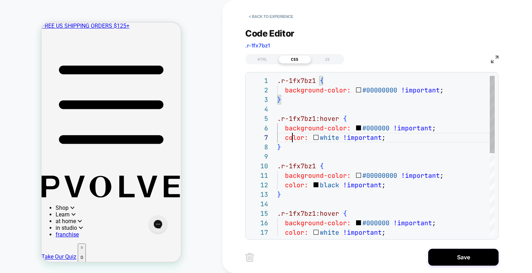
click at [291, 136] on div ".r-1fx7bz1:hover { background-color: #000000 !important ; color: white !importa…" at bounding box center [385, 241] width 217 height 331
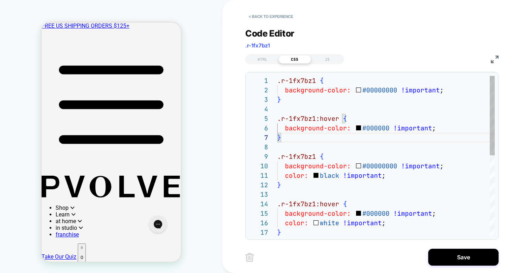
click at [305, 158] on div ".r-1fx7bz1:hover { background-color: #000000 !important ; } .r-1fx7bz1 { backgr…" at bounding box center [385, 236] width 217 height 321
click at [316, 158] on div ".r-1fx7bz1:hover { background-color: #000000 !important ; } .r-1fx7bz1 { backgr…" at bounding box center [385, 236] width 217 height 321
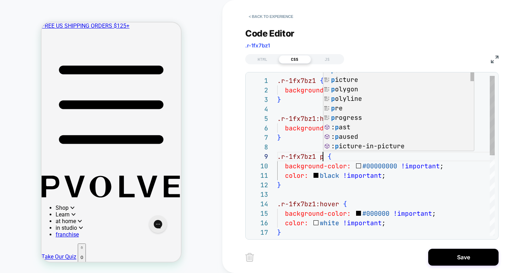
click at [322, 162] on div ".r-1fx7bz1:hover { background-color: #000000 !important ; } .r-1fx7bz1 p { back…" at bounding box center [385, 236] width 217 height 321
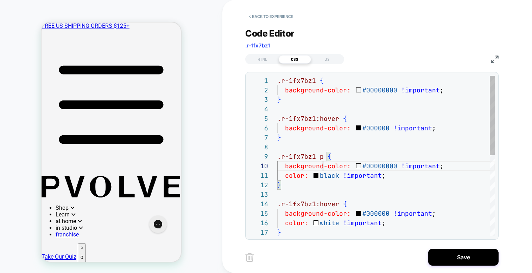
click at [322, 162] on div ".r-1fx7bz1:hover { background-color: #000000 !important ; } .r-1fx7bz1 p { back…" at bounding box center [385, 236] width 217 height 321
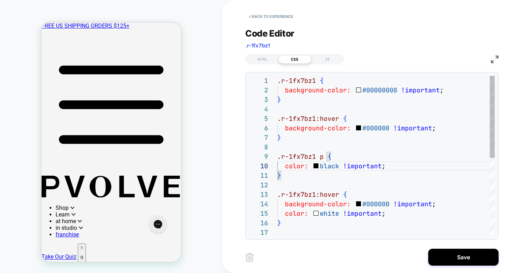
scroll to position [28, 53]
click at [329, 207] on div ".r-1fx7bz1:hover { background-color: #000000 !important ; } .r-1fx7bz1 p { colo…" at bounding box center [385, 232] width 217 height 312
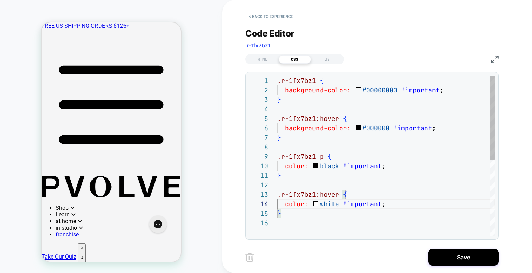
click at [312, 195] on div ".r-1fx7bz1:hover { background-color: #000000 !important ; } .r-1fx7bz1 p { colo…" at bounding box center [385, 227] width 217 height 302
click at [301, 203] on div ".r-1fx7bz1:hover { background-color: #000000 !important ; } .r-1fx7bz1 p { colo…" at bounding box center [385, 227] width 217 height 302
click at [350, 206] on div ".r-1fx7bz1:hover { background-color: #000000 !important ; } .r-1fx7bz1 p { colo…" at bounding box center [385, 227] width 217 height 302
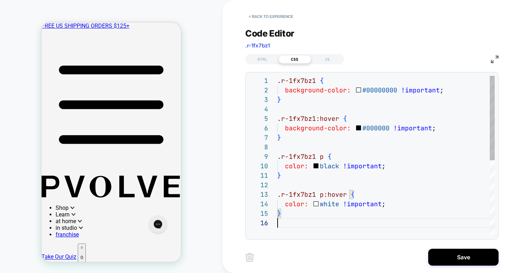
click at [365, 231] on div ".r-1fx7bz1:hover { background-color: #000000 !important ; } .r-1fx7bz1 p { colo…" at bounding box center [385, 227] width 217 height 302
click at [322, 197] on div ".r-1fx7bz1:hover { background-color: #000000 !important ; } .r-1fx7bz1 p { colo…" at bounding box center [385, 227] width 217 height 302
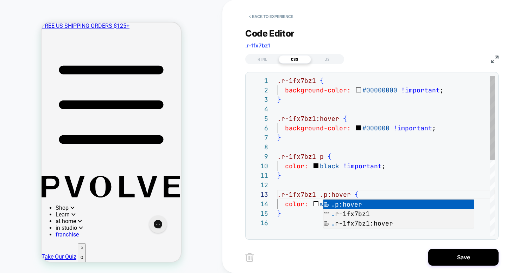
click at [297, 178] on div ".r-1fx7bz1:hover { background-color: #000000 !important ; } .r-1fx7bz1 p { colo…" at bounding box center [385, 227] width 217 height 302
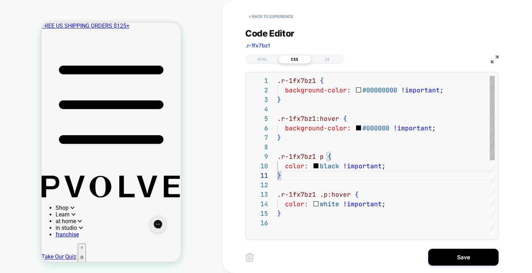
click at [315, 158] on div ".r-1fx7bz1:hover { background-color: #000000 !important ; } .r-1fx7bz1 p { colo…" at bounding box center [385, 227] width 217 height 302
click at [320, 192] on div ".r-1fx7bz1:hover { background-color: #000000 !important ; } .r-1fx7bz1.p { colo…" at bounding box center [385, 227] width 217 height 302
click at [361, 207] on div ".r-1fx7bz1:hover { background-color: #000000 !important ; } .r-1fx7bz1.p { colo…" at bounding box center [385, 227] width 217 height 302
click at [346, 219] on div ".r-1fx7bz1:hover { background-color: #000000 !important ; } .r-1fx7bz1.p { colo…" at bounding box center [385, 227] width 217 height 302
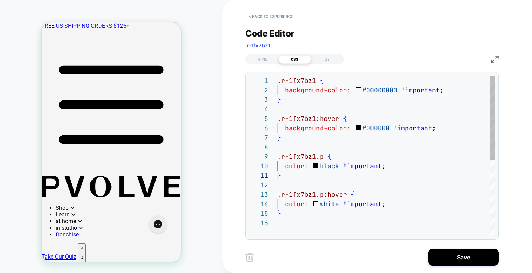
scroll to position [0, 4]
click at [349, 178] on div ".r-1fx7bz1:hover { background-color: #000000 !important ; } .r-1fx7bz1.p { colo…" at bounding box center [385, 227] width 217 height 302
click at [320, 157] on div ".r-1fx7bz1:hover { background-color: #000000 !important ; } .r-1fx7bz1.p { colo…" at bounding box center [385, 227] width 217 height 302
click at [328, 181] on div ".r-1fx7bz1:hover { background-color: #000000 !important ; } .r-1fx7bz1 .p { col…" at bounding box center [385, 227] width 217 height 302
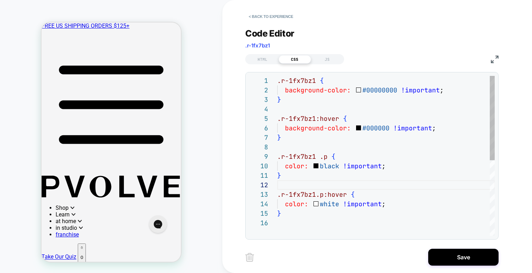
scroll to position [76, 46]
click at [322, 158] on div ".r-1fx7bz1:hover { background-color: #000000 !important ; } .r-1fx7bz1 .p { col…" at bounding box center [385, 227] width 217 height 302
click at [346, 194] on div ".r-1fx7bz1:hover { background-color: #000000 !important ; } .r-1fx7bz1 p { colo…" at bounding box center [385, 227] width 217 height 302
click at [335, 229] on div ".r-1fx7bz1:hover { background-color: #000000 !important ; } .r-1fx7bz1 p { colo…" at bounding box center [385, 227] width 217 height 302
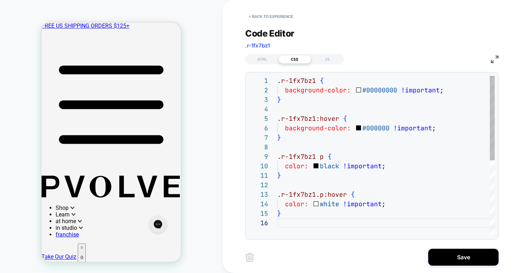
click at [340, 184] on div ".r-1fx7bz1:hover { background-color: #000000 !important ; } .r-1fx7bz1 p { colo…" at bounding box center [385, 227] width 217 height 302
click at [324, 191] on div ".r-1fx7bz1:hover { background-color: #000000 !important ; } .r-1fx7bz1 p { colo…" at bounding box center [385, 227] width 217 height 302
click at [320, 197] on div ".r-1fx7bz1:hover { background-color: #000000 !important ; } .r-1fx7bz1 p { colo…" at bounding box center [385, 227] width 217 height 302
click at [309, 175] on div ".r-1fx7bz1:hover { background-color: #000000 !important ; } .r-1fx7bz1 p { colo…" at bounding box center [385, 227] width 217 height 302
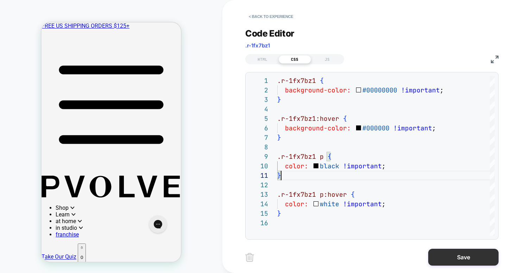
type textarea "**********"
click at [462, 261] on button "Save" at bounding box center [463, 257] width 70 height 17
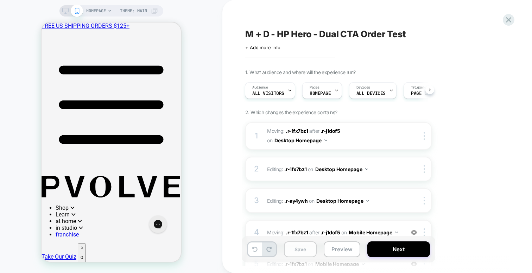
click at [300, 249] on button "Save" at bounding box center [300, 250] width 33 height 16
click at [344, 251] on button "Preview" at bounding box center [341, 250] width 37 height 16
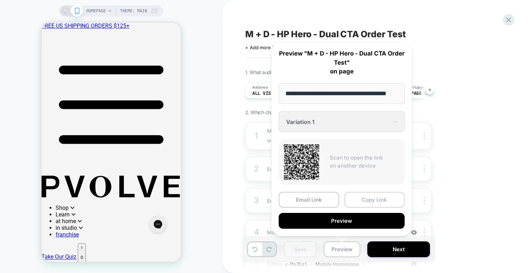
click at [379, 203] on button "Copy Link" at bounding box center [374, 200] width 60 height 16
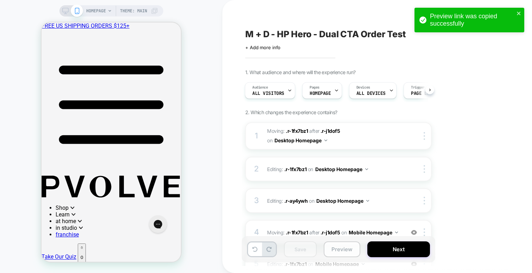
click at [333, 245] on button "Preview" at bounding box center [341, 250] width 37 height 16
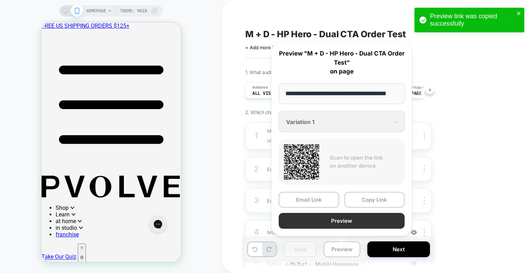
click at [324, 221] on button "Preview" at bounding box center [341, 221] width 126 height 16
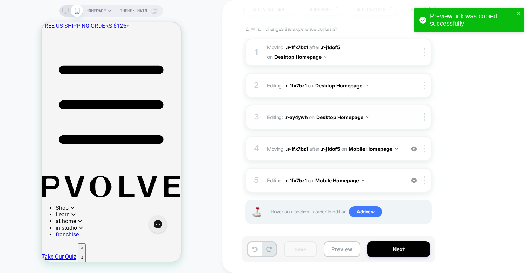
scroll to position [84, 0]
click at [422, 176] on div at bounding box center [425, 180] width 12 height 8
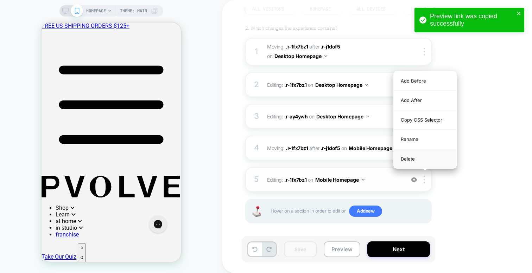
click at [417, 158] on div "Delete" at bounding box center [424, 158] width 63 height 19
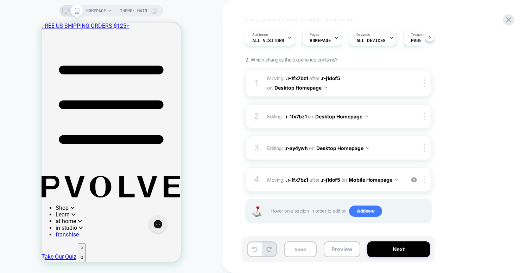
click at [489, 200] on div "1. What audience and where will the experience run? Audience All Visitors Pages…" at bounding box center [373, 129] width 257 height 225
click at [462, 171] on div "1. What audience and where will the experience run? Audience All Visitors Pages…" at bounding box center [373, 129] width 257 height 225
click at [300, 251] on button "Save" at bounding box center [300, 250] width 33 height 16
click at [425, 176] on div at bounding box center [425, 180] width 12 height 8
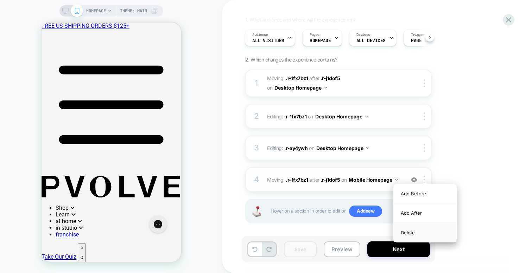
click at [411, 236] on div "Delete" at bounding box center [424, 232] width 63 height 19
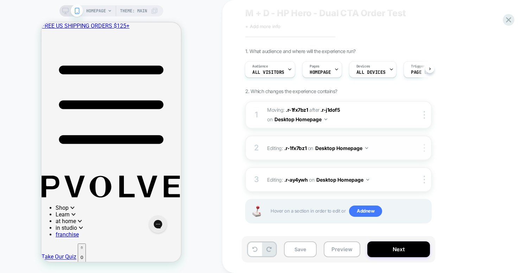
click at [425, 144] on div at bounding box center [425, 148] width 12 height 8
click at [412, 198] on div "Delete" at bounding box center [424, 201] width 63 height 19
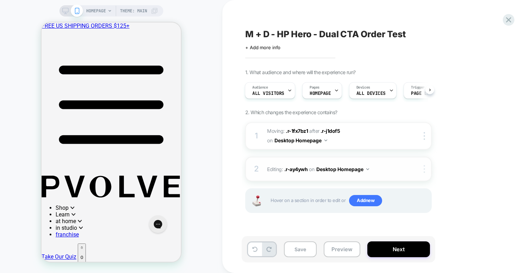
click at [423, 165] on img at bounding box center [423, 169] width 1 height 8
click at [412, 185] on div "Delete" at bounding box center [424, 183] width 63 height 19
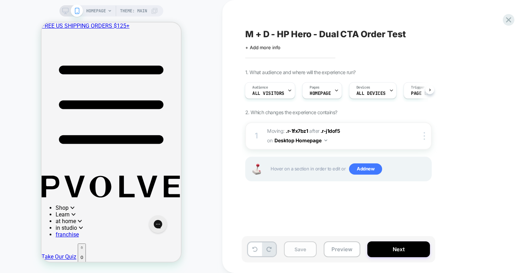
click at [297, 253] on button "Save" at bounding box center [300, 250] width 33 height 16
click at [389, 248] on button "Next" at bounding box center [398, 250] width 63 height 16
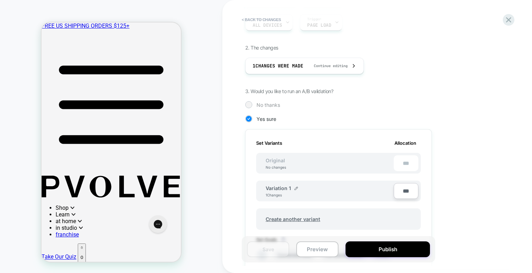
scroll to position [119, 0]
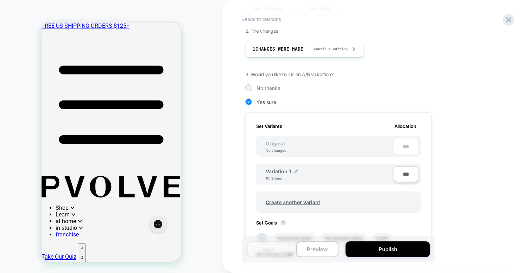
click at [310, 168] on div "Variation 1 1 Changes" at bounding box center [329, 174] width 128 height 12
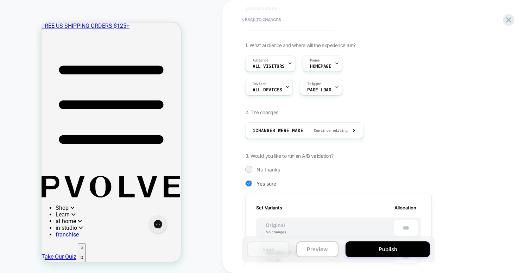
scroll to position [0, 0]
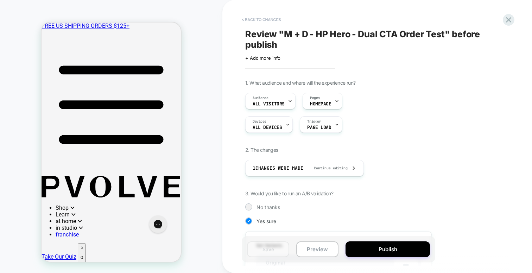
click at [259, 18] on button "< Back to changes" at bounding box center [261, 19] width 46 height 11
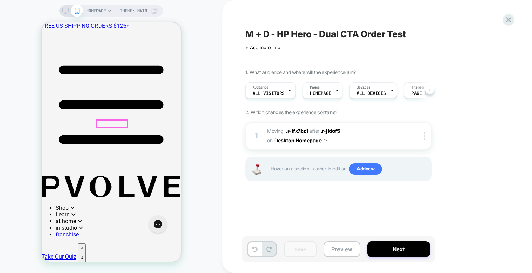
scroll to position [0, 0]
click at [109, 123] on div at bounding box center [112, 123] width 31 height 7
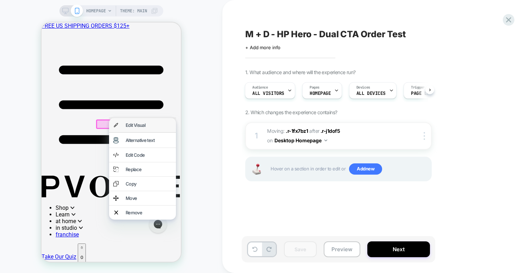
click at [132, 126] on div "Edit Visual" at bounding box center [149, 125] width 46 height 6
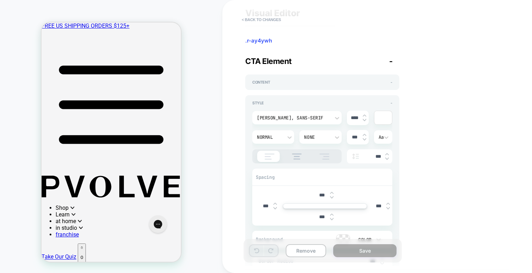
scroll to position [0, 0]
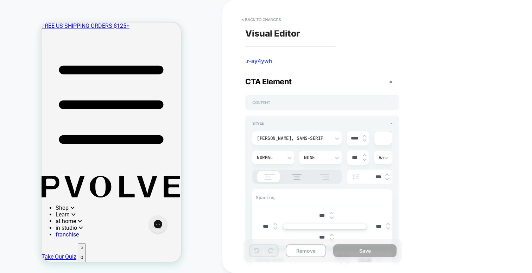
click at [276, 103] on div "Content -" at bounding box center [322, 102] width 140 height 5
click at [393, 103] on div "Content +" at bounding box center [322, 102] width 154 height 15
click at [392, 103] on div "Content +" at bounding box center [322, 102] width 154 height 15
click at [388, 103] on div "Content +" at bounding box center [322, 102] width 140 height 5
click at [389, 103] on div "Content -" at bounding box center [322, 102] width 140 height 5
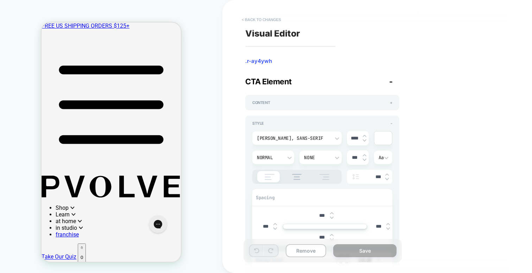
click at [252, 18] on button "< Back to changes" at bounding box center [261, 19] width 46 height 11
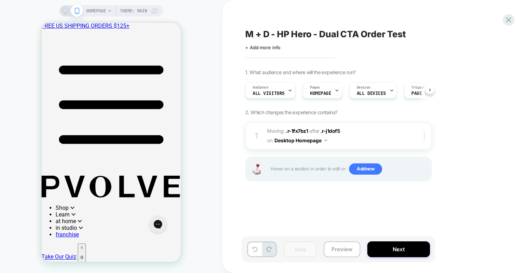
scroll to position [0, 0]
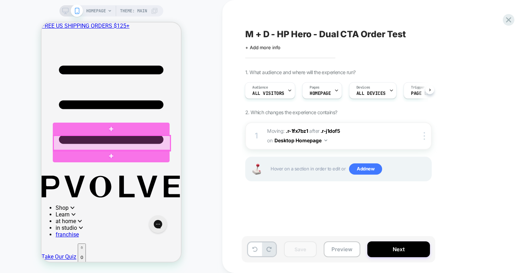
click at [149, 140] on div at bounding box center [111, 143] width 117 height 15
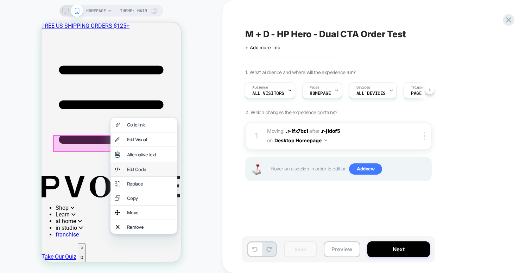
click at [150, 172] on div "Edit Code" at bounding box center [150, 170] width 46 height 6
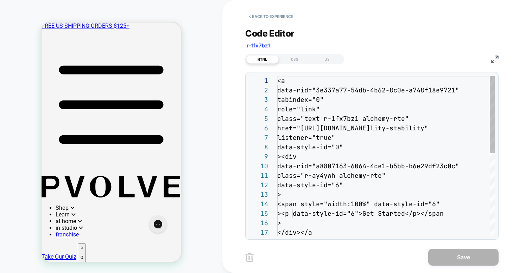
scroll to position [95, 0]
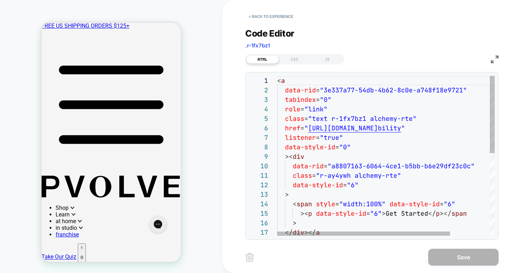
click at [391, 214] on div "< a data-rid = "3e337a77-54db-4b62-8c0e-a748f18e9721" tabindex = "0" role = "li…" at bounding box center [410, 241] width 267 height 331
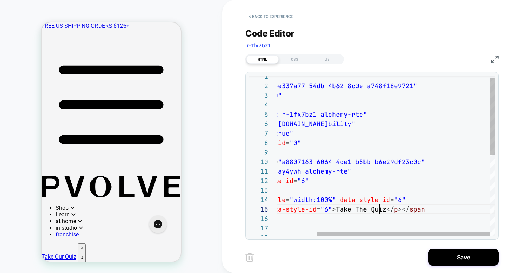
click at [476, 126] on div "< a data-rid = "3e337a77-54db-4b62-8c0e-a748f18e9721" tabindex = "0" role = "li…" at bounding box center [360, 237] width 267 height 331
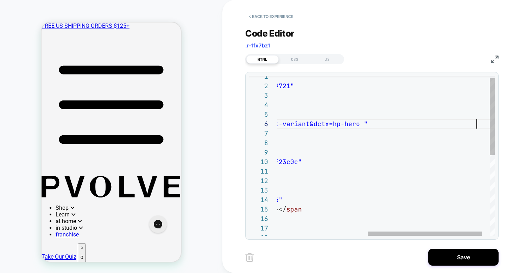
type textarea "**********"
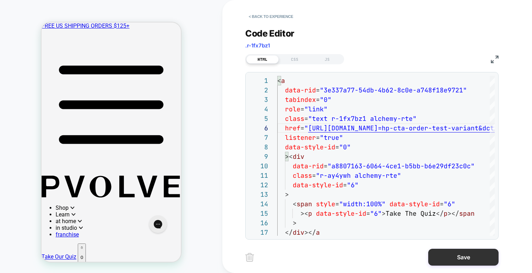
click at [459, 258] on button "Save" at bounding box center [463, 257] width 70 height 17
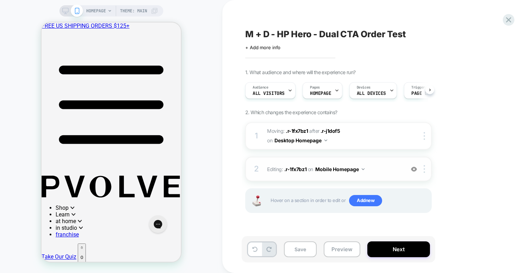
scroll to position [0, 0]
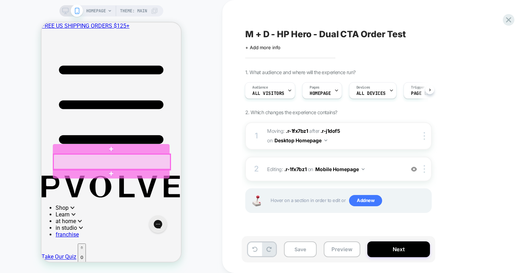
click at [161, 161] on div at bounding box center [111, 161] width 117 height 15
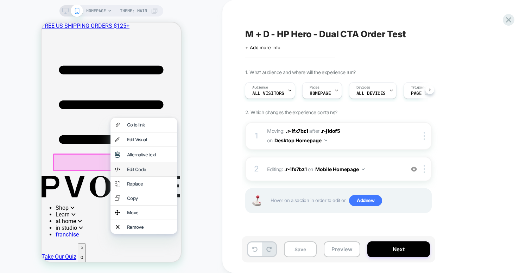
click at [147, 172] on div "Edit Code" at bounding box center [150, 170] width 46 height 6
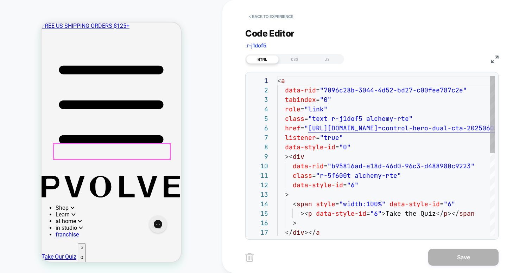
scroll to position [102, 0]
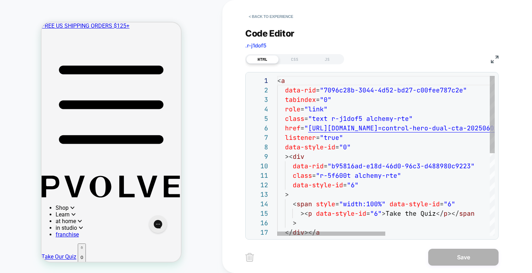
click at [434, 208] on div "< a data-rid = "7096c28b-3044-4d52-bd27-c00fee787c2e" tabindex = "0" role = "li…" at bounding box center [490, 241] width 426 height 331
drag, startPoint x: 432, startPoint y: 214, endPoint x: 385, endPoint y: 214, distance: 47.1
click at [385, 213] on div "< a data-rid = "7096c28b-3044-4d52-bd27-c00fee787c2e" tabindex = "0" role = "li…" at bounding box center [490, 241] width 426 height 331
click at [302, 127] on div "< a data-rid = "7096c28b-3044-4d52-bd27-c00fee787c2e" tabindex = "0" role = "li…" at bounding box center [490, 241] width 426 height 331
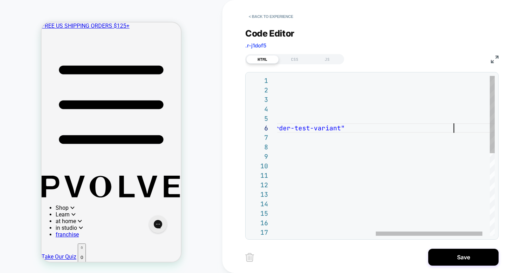
type textarea "**********"
click at [308, 185] on div "< a data-rid = "7096c28b-3044-4d52-bd27-c00fee787c2e" tabindex = "0" role = "li…" at bounding box center [294, 241] width 432 height 331
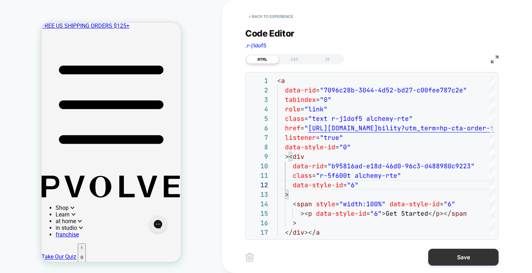
click at [464, 258] on button "Save" at bounding box center [463, 257] width 70 height 17
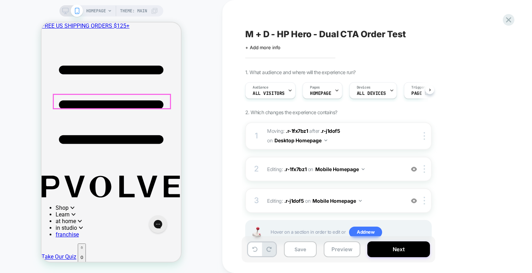
scroll to position [0, 0]
click at [295, 246] on button "Save" at bounding box center [300, 250] width 33 height 16
click at [62, 11] on icon at bounding box center [65, 11] width 6 height 6
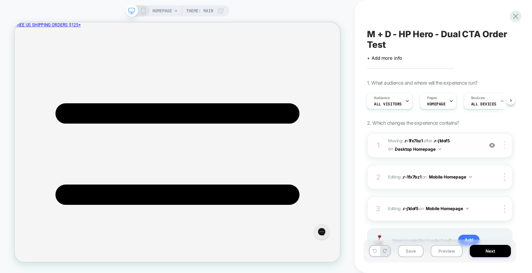
click at [503, 145] on div at bounding box center [505, 145] width 13 height 8
click at [456, 164] on div "Delete" at bounding box center [462, 164] width 63 height 19
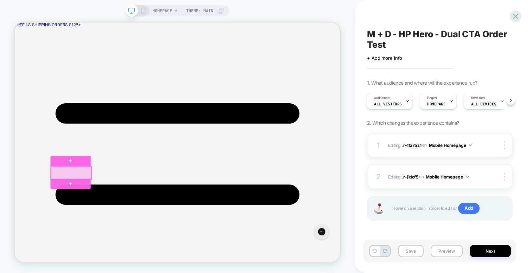
click at [111, 219] on div at bounding box center [90, 223] width 54 height 18
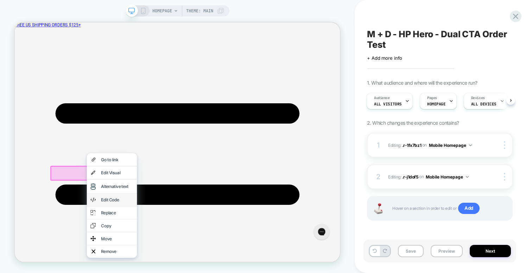
click at [144, 259] on div "Edit Code" at bounding box center [151, 259] width 43 height 7
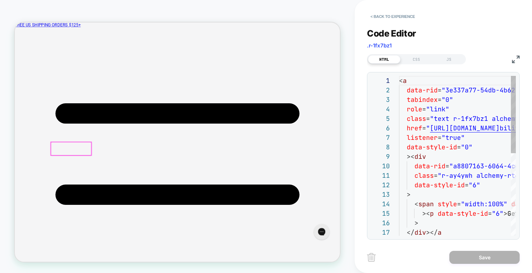
scroll to position [40, 0]
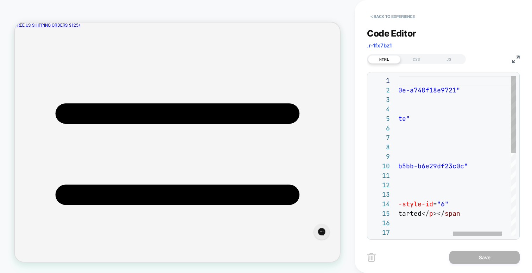
click at [407, 215] on div "< a data-rid = "3e337a77-54db-4b62-8c0e-a748f18e9721" tabindex = "0" role = "li…" at bounding box center [403, 241] width 267 height 331
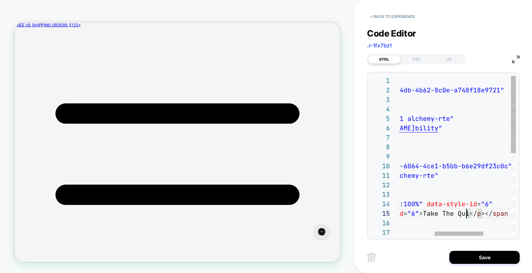
scroll to position [38, 156]
click at [483, 127] on div "< a data-rid = "3e337a77-54db-4b62-8c0e-a748f18e9721" tabindex = "0" role = "li…" at bounding box center [447, 241] width 267 height 331
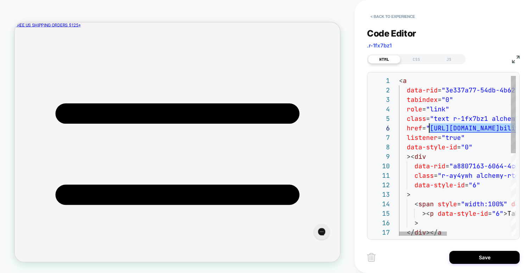
type textarea "**********"
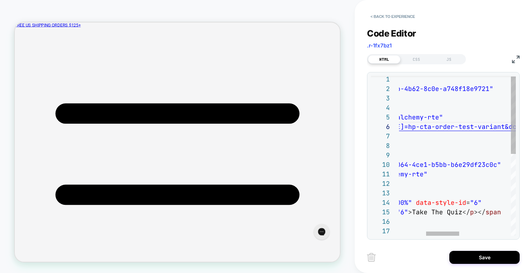
click at [470, 140] on div "< a data-rid = "3e337a77-54db-4b62-8c0e-a748f18e9721" tabindex = "0" role = "li…" at bounding box center [500, 240] width 394 height 331
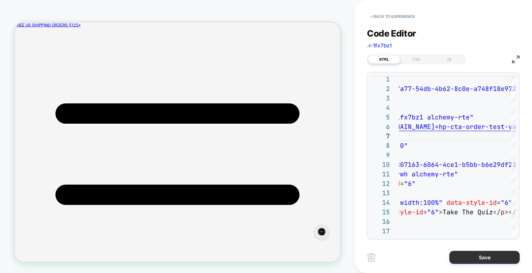
click at [488, 256] on button "Save" at bounding box center [484, 257] width 70 height 13
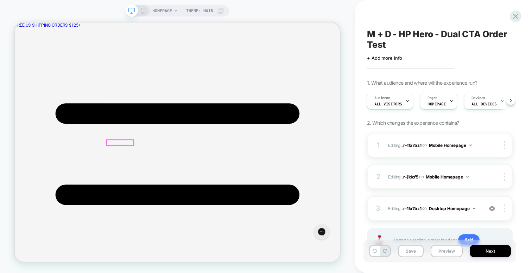
scroll to position [0, 0]
click at [180, 184] on div at bounding box center [155, 183] width 60 height 18
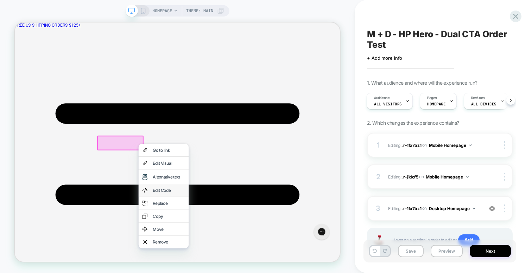
click at [216, 244] on div "Edit Code" at bounding box center [220, 246] width 43 height 7
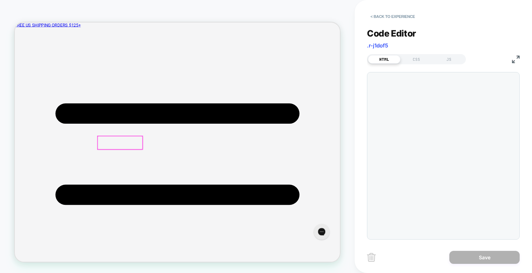
scroll to position [95, 0]
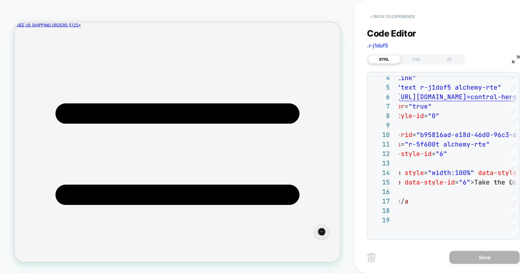
click at [387, 16] on button "< Back to experience" at bounding box center [392, 16] width 51 height 11
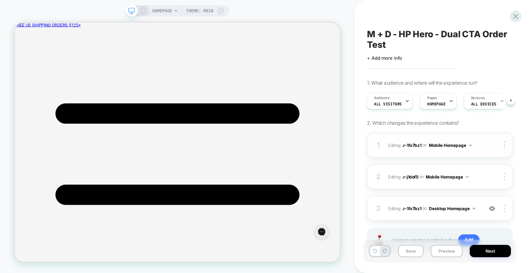
scroll to position [32, 0]
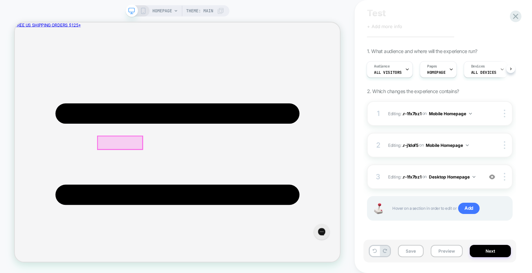
click at [170, 176] on div at bounding box center [155, 183] width 60 height 18
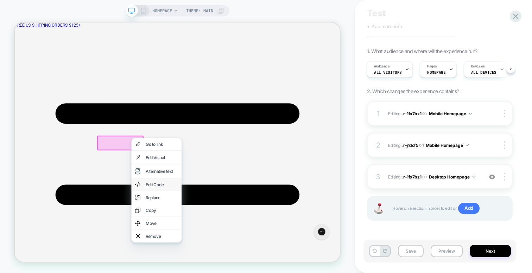
click at [212, 238] on div "Edit Code" at bounding box center [210, 238] width 43 height 7
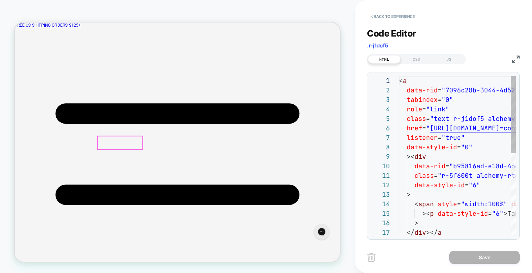
scroll to position [95, 0]
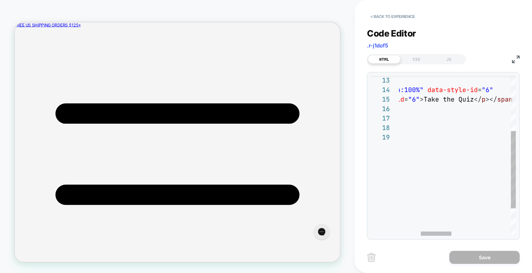
click at [462, 101] on div "> < span style = "width:100%" data-style-id = "6" >< p data-style-id = "6" > Ta…" at bounding box center [528, 127] width 426 height 331
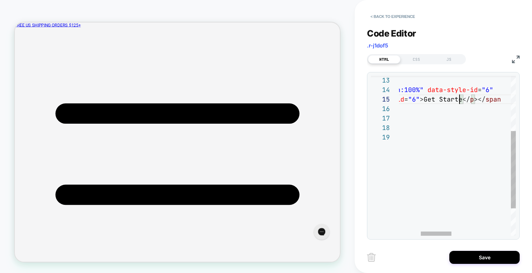
scroll to position [38, 148]
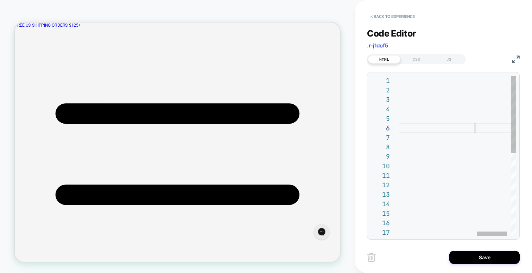
scroll to position [47, 376]
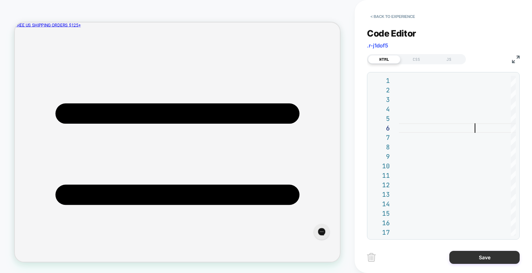
type textarea "**********"
click at [487, 255] on button "Save" at bounding box center [484, 257] width 70 height 13
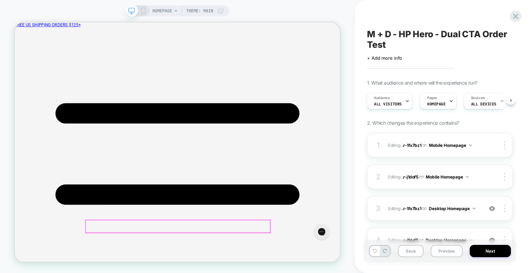
scroll to position [11, 0]
click at [416, 252] on button "Save" at bounding box center [411, 251] width 26 height 12
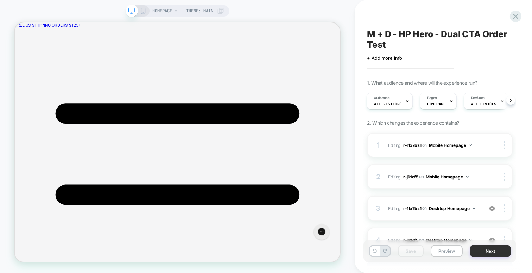
click at [486, 255] on button "Next" at bounding box center [489, 251] width 41 height 12
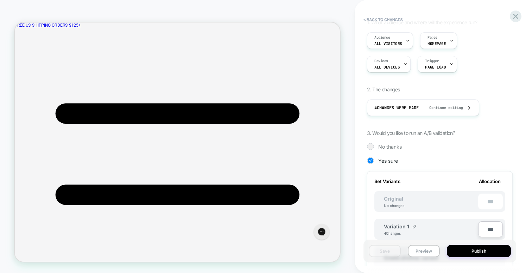
scroll to position [86, 0]
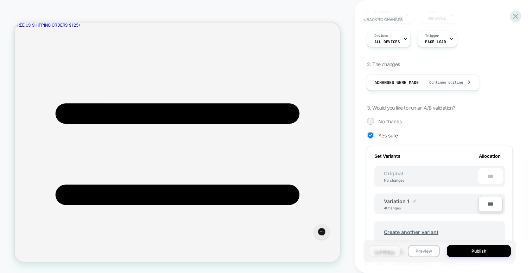
click at [413, 201] on img at bounding box center [414, 202] width 4 height 4
click at [400, 206] on input "**********" at bounding box center [409, 205] width 51 height 14
type input "*******"
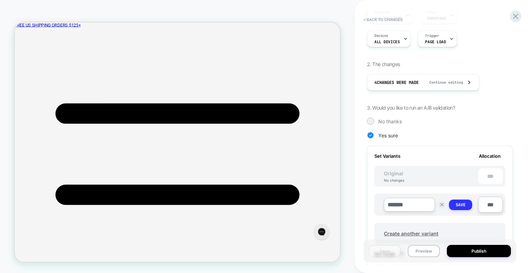
click at [460, 205] on strong "Save" at bounding box center [460, 205] width 10 height 6
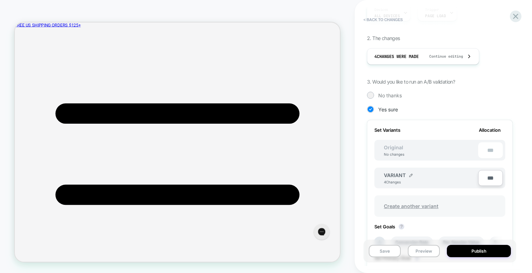
scroll to position [115, 0]
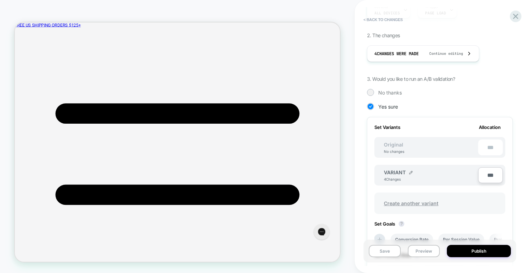
click at [399, 204] on span "Create another variant" at bounding box center [411, 203] width 69 height 17
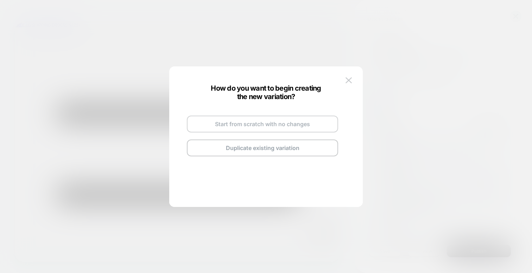
click at [247, 124] on button "Start from scratch with no changes" at bounding box center [262, 124] width 151 height 17
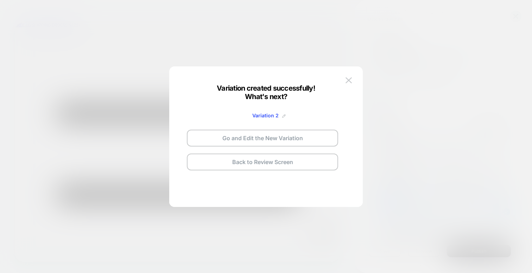
click at [284, 117] on img at bounding box center [284, 116] width 4 height 4
click at [260, 116] on input "**********" at bounding box center [253, 116] width 51 height 14
type input "*******"
click at [311, 115] on strong "Save" at bounding box center [305, 115] width 11 height 5
click at [280, 135] on button "Go and Edit the New Variation" at bounding box center [262, 138] width 151 height 17
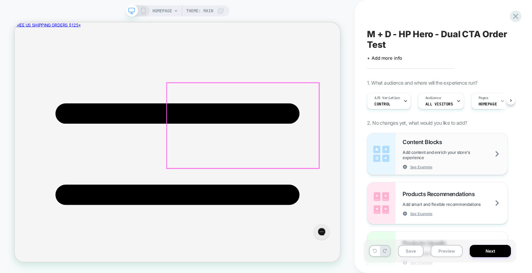
scroll to position [0, 0]
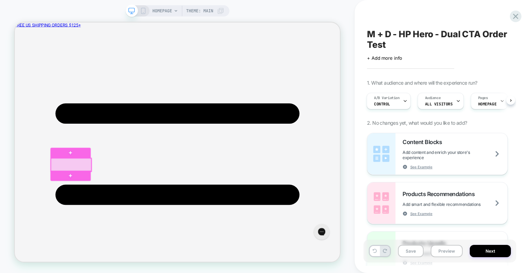
click at [107, 214] on div at bounding box center [90, 213] width 54 height 18
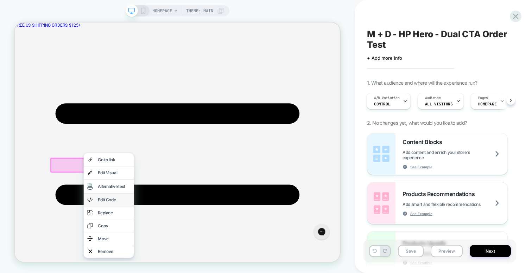
click at [142, 254] on div "Edit Code" at bounding box center [140, 259] width 67 height 17
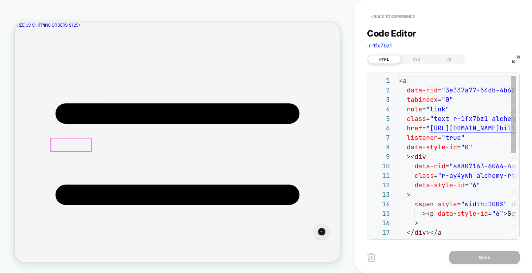
scroll to position [40, 0]
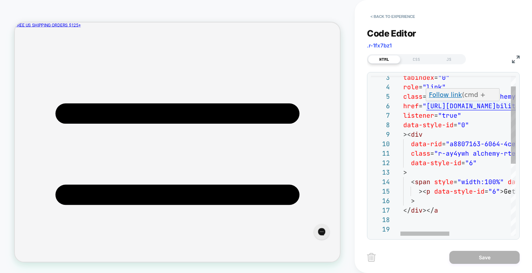
click at [424, 105] on div "tabindex = "0" role = "link" class = "text r-1fx7bz1 alchemy-rte" href = " [URL…" at bounding box center [528, 219] width 267 height 331
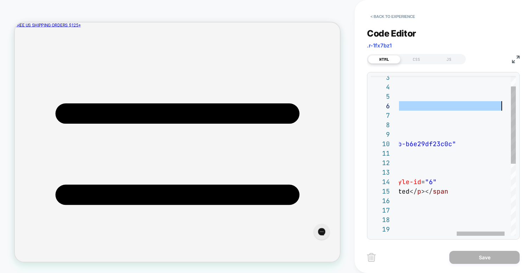
type textarea "**********"
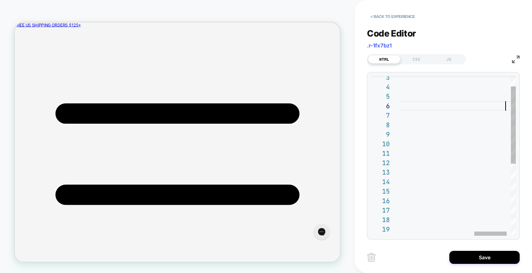
scroll to position [47, 376]
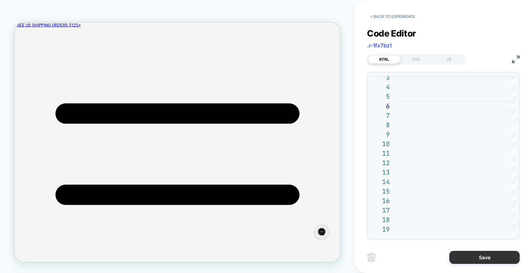
click at [474, 255] on button "Save" at bounding box center [484, 257] width 70 height 13
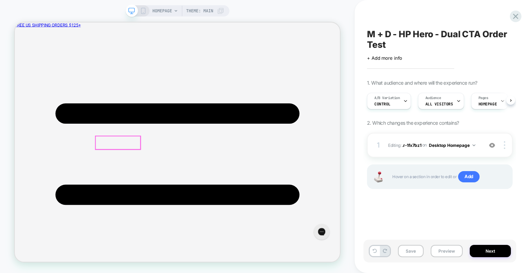
scroll to position [0, 0]
click at [174, 181] on div at bounding box center [152, 183] width 60 height 18
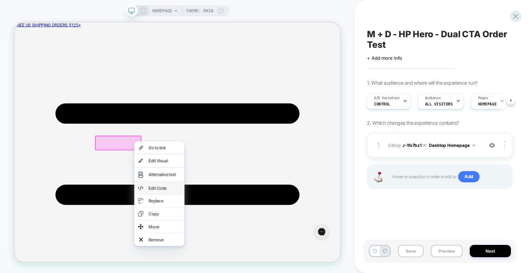
click at [200, 245] on div "Edit Code" at bounding box center [214, 243] width 43 height 7
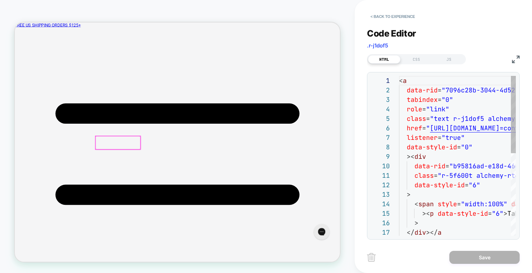
scroll to position [95, 0]
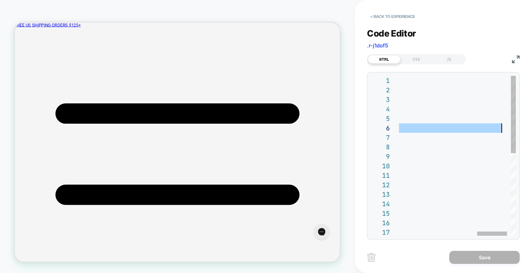
type textarea "**********"
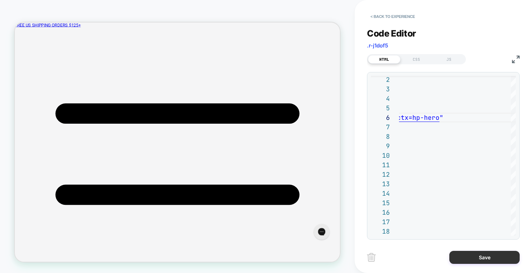
click at [480, 261] on button "Save" at bounding box center [484, 257] width 70 height 13
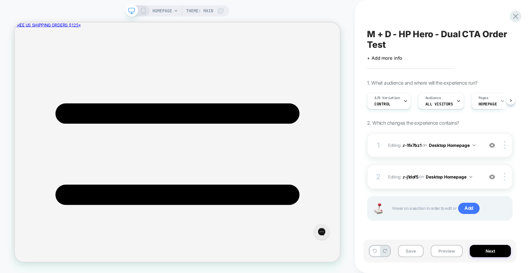
scroll to position [0, 0]
click at [409, 250] on button "Save" at bounding box center [411, 251] width 26 height 12
click at [452, 31] on span "M + D - HP Hero - Dual CTA Order Test" at bounding box center [440, 39] width 146 height 21
click at [452, 31] on textarea "**********" at bounding box center [428, 39] width 123 height 21
type textarea "**********"
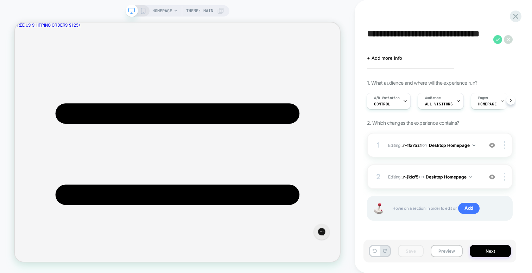
click at [500, 36] on icon at bounding box center [497, 39] width 9 height 9
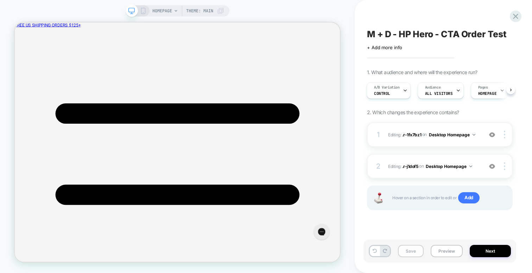
click at [416, 248] on button "Save" at bounding box center [411, 251] width 26 height 12
click at [442, 249] on button "Preview" at bounding box center [446, 251] width 32 height 12
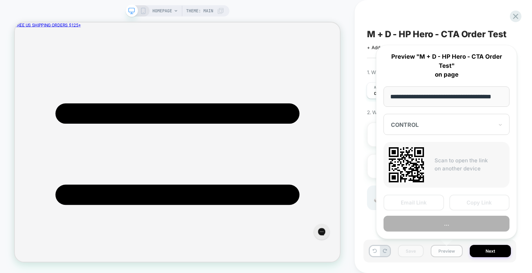
scroll to position [0, 13]
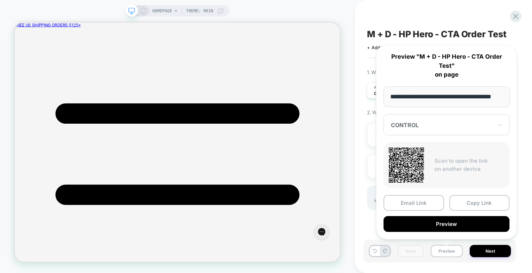
click at [352, 174] on div "HOMEPAGE Theme: MAIN" at bounding box center [177, 136] width 354 height 259
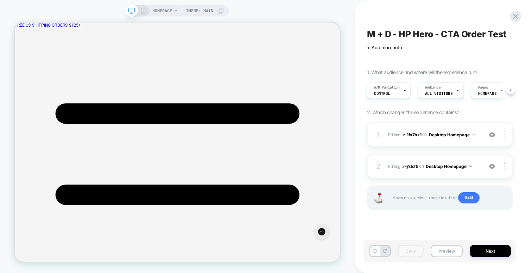
click at [143, 9] on icon at bounding box center [143, 11] width 6 height 6
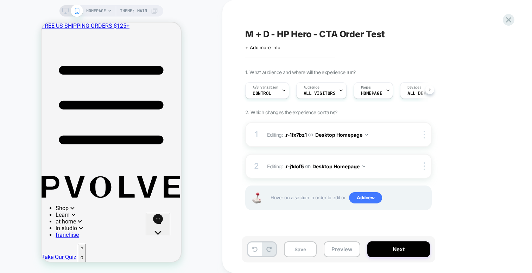
scroll to position [23, 0]
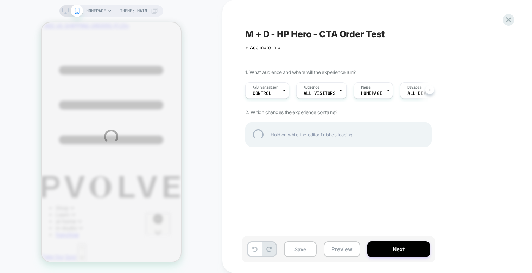
click at [237, 148] on div "HOMEPAGE Theme: MAIN M + D - HP Hero - CTA Order Test Click to edit experience …" at bounding box center [266, 136] width 532 height 273
click at [232, 137] on div "HOMEPAGE Theme: MAIN M + D - HP Hero - CTA Order Test Click to edit experience …" at bounding box center [266, 136] width 532 height 273
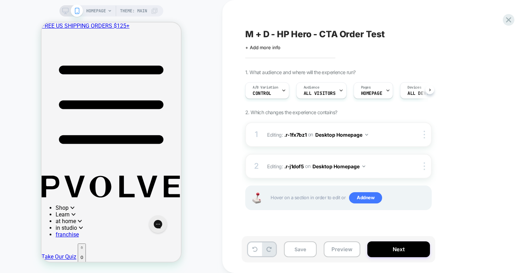
scroll to position [0, 0]
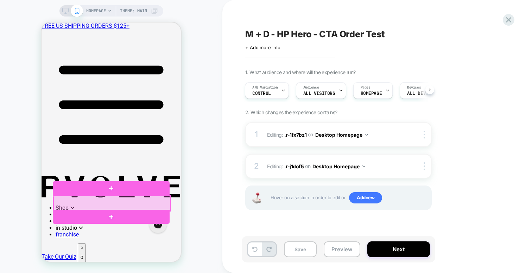
click at [159, 203] on div at bounding box center [111, 203] width 117 height 15
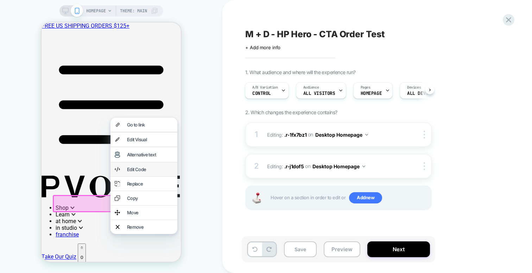
click at [143, 172] on div "Edit Code" at bounding box center [150, 170] width 46 height 6
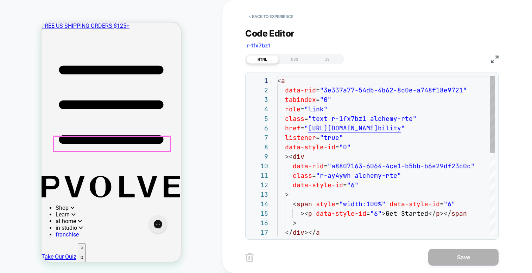
scroll to position [83, 0]
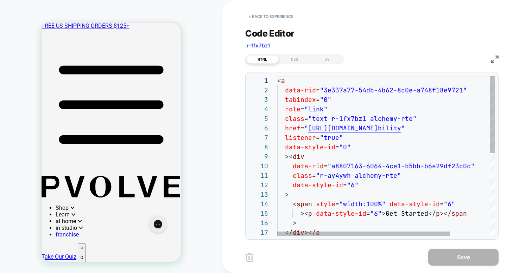
click at [302, 128] on div "< a data-rid = "3e337a77-54db-4b62-8c0e-a748f18e9721" tabindex = "0" role = "li…" at bounding box center [410, 241] width 267 height 331
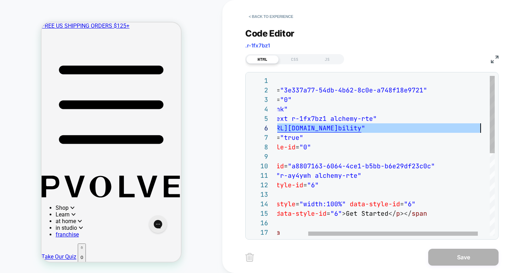
type textarea "**********"
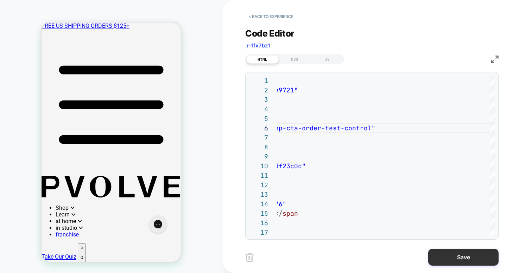
click at [448, 259] on button "Save" at bounding box center [463, 257] width 70 height 17
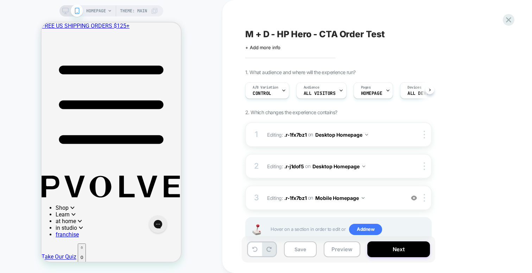
scroll to position [0, 0]
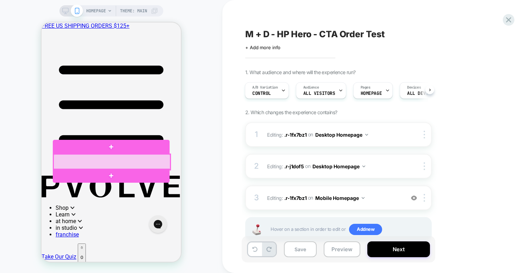
click at [153, 162] on div at bounding box center [111, 161] width 117 height 15
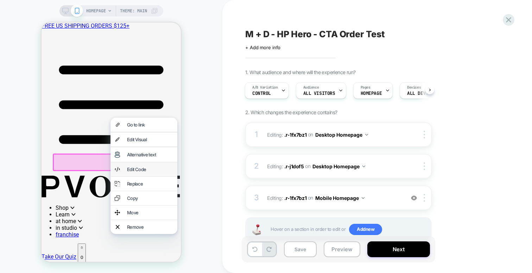
click at [143, 172] on div "Edit Code" at bounding box center [150, 170] width 46 height 6
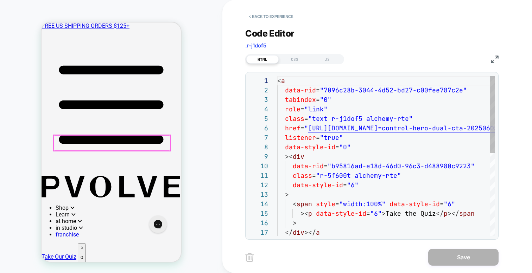
scroll to position [95, 0]
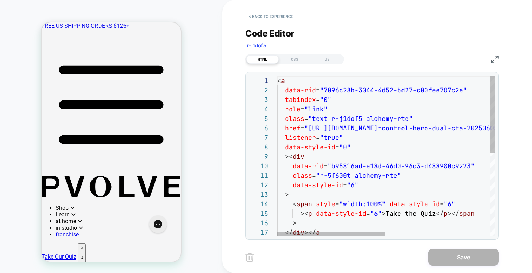
click at [301, 128] on div "< a data-rid = "7096c28b-3044-4d52-bd27-c00fee787c2e" tabindex = "0" role = "li…" at bounding box center [490, 241] width 426 height 331
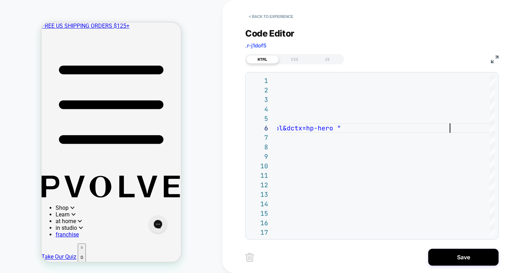
type textarea "**********"
click at [460, 257] on button "Save" at bounding box center [463, 257] width 70 height 17
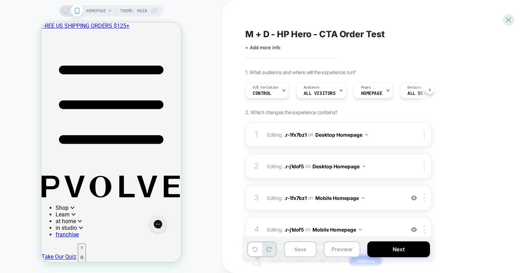
scroll to position [0, 0]
click at [295, 249] on button "Save" at bounding box center [300, 250] width 33 height 16
click at [344, 254] on button "Preview" at bounding box center [341, 250] width 37 height 16
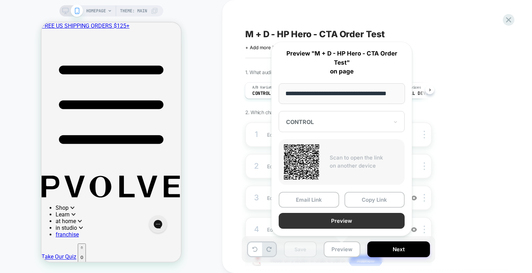
scroll to position [0, 0]
click at [340, 221] on button "Preview" at bounding box center [341, 221] width 126 height 16
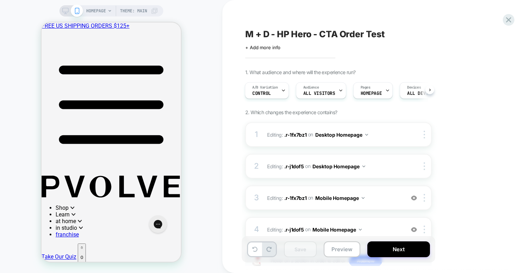
click at [218, 187] on div "HOMEPAGE Theme: MAIN" at bounding box center [111, 136] width 222 height 259
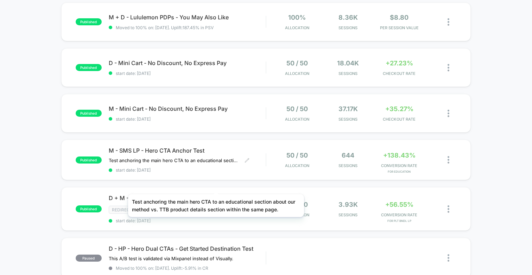
scroll to position [187, 0]
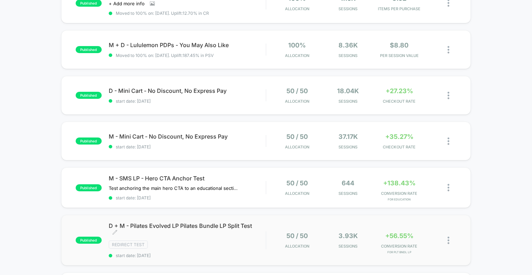
click at [250, 236] on div "D + M - Pilates Evolved LP Pilates Bundle LP Split Test Click to edit experienc…" at bounding box center [187, 240] width 157 height 36
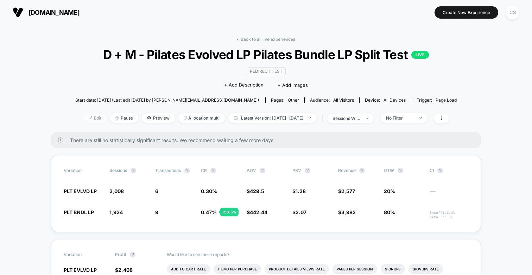
click at [83, 113] on span "Edit" at bounding box center [94, 117] width 23 height 9
